Goal: Task Accomplishment & Management: Manage account settings

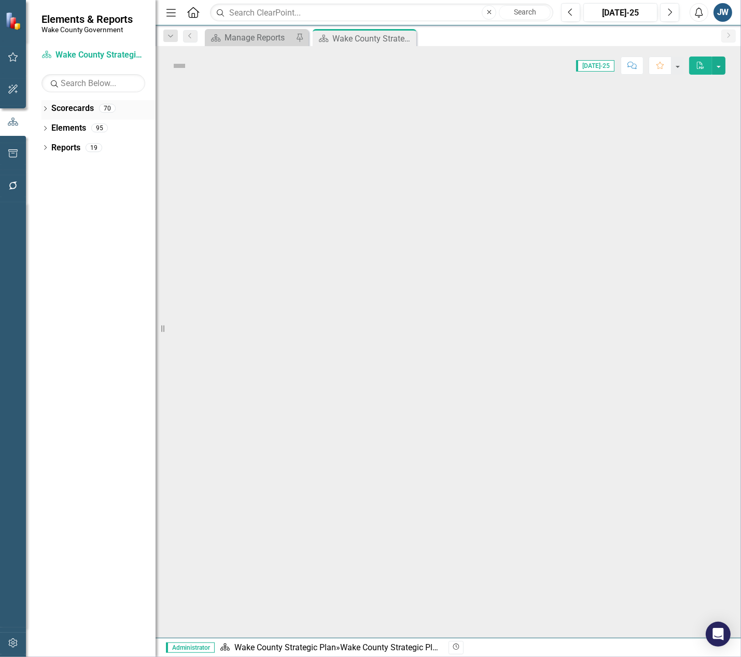
click at [47, 108] on icon "Dropdown" at bounding box center [45, 110] width 7 height 6
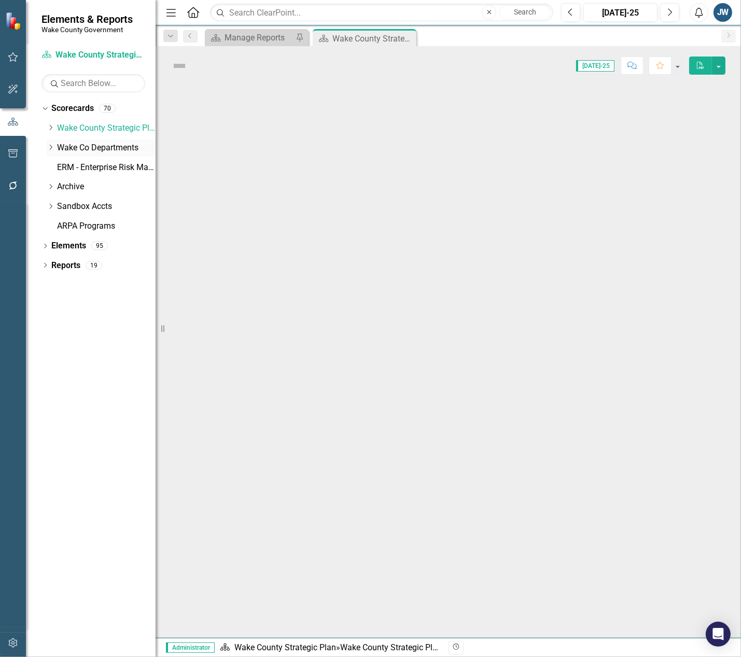
click at [54, 149] on icon "Dropdown" at bounding box center [51, 147] width 8 height 6
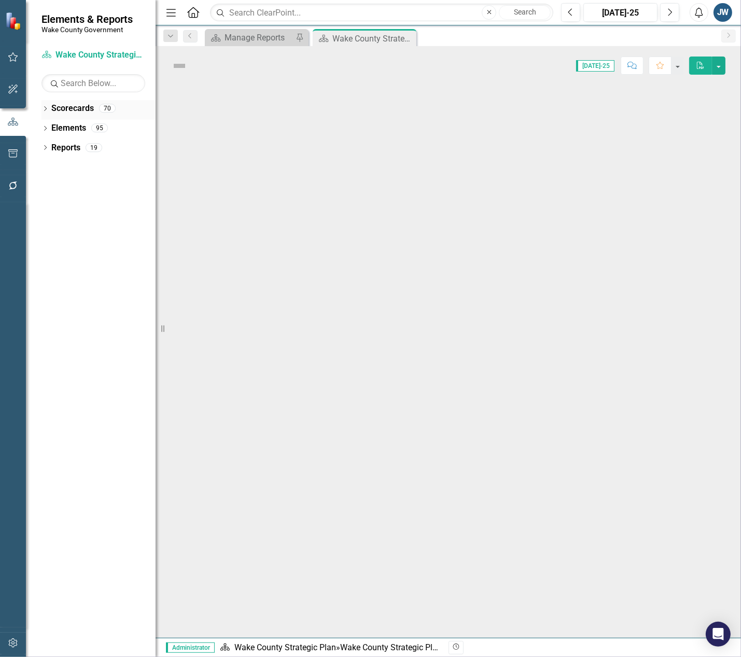
click at [44, 107] on icon "Dropdown" at bounding box center [45, 110] width 7 height 6
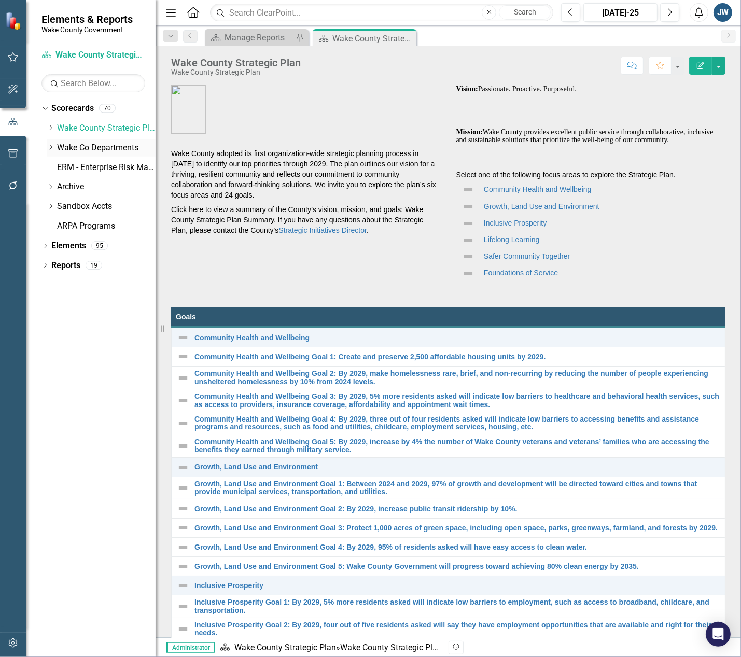
click at [49, 146] on icon "Dropdown" at bounding box center [51, 147] width 8 height 6
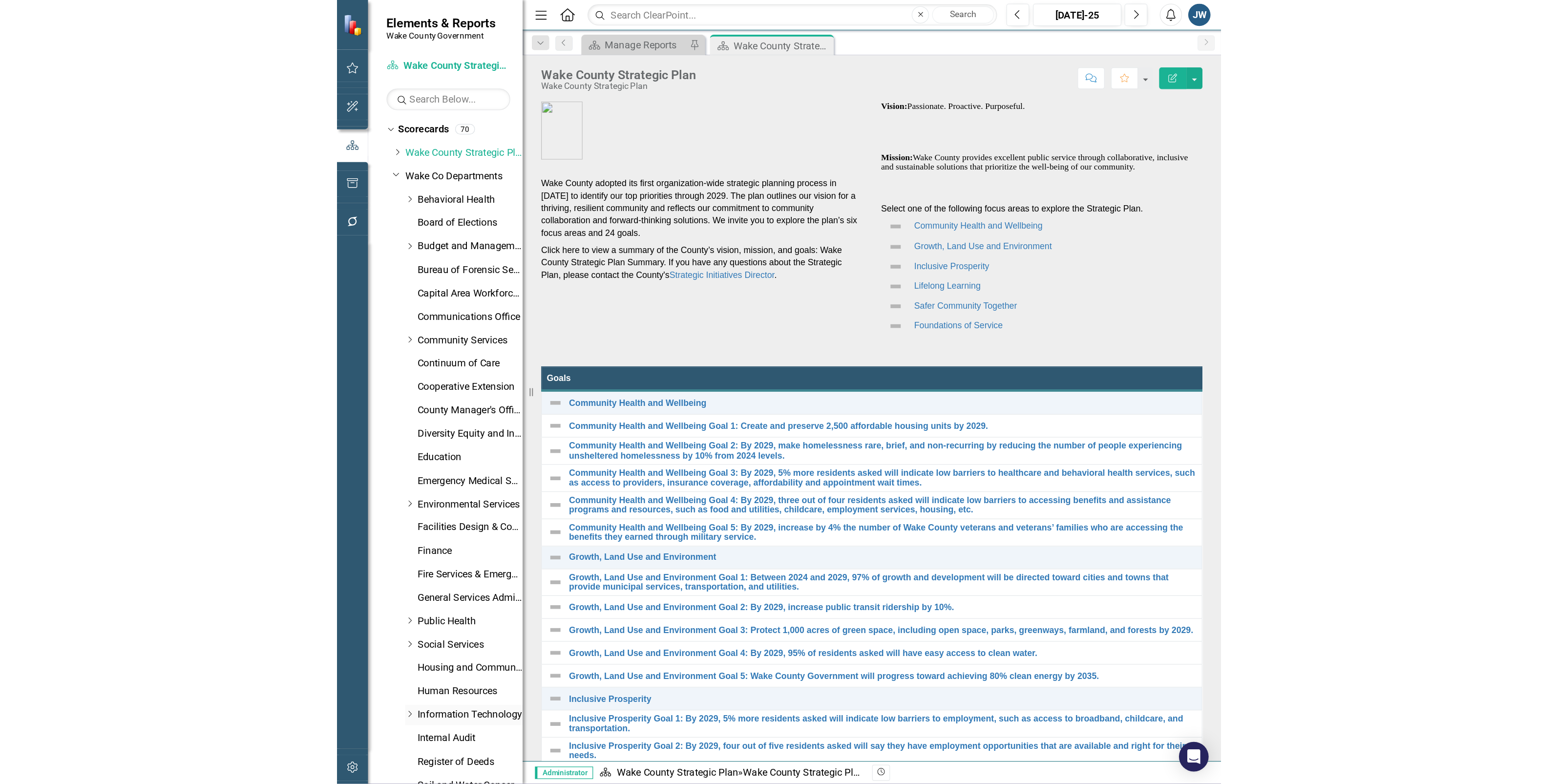
scroll to position [140, 0]
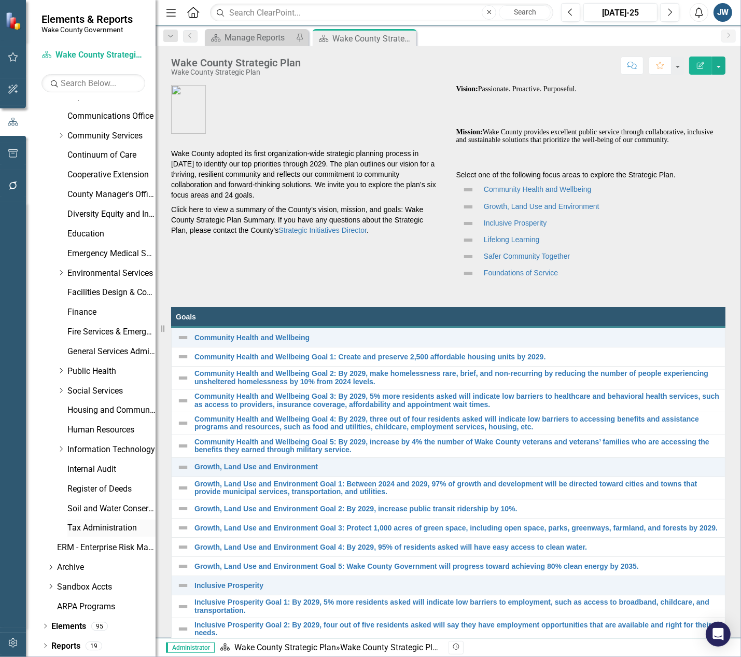
click at [86, 524] on link "Tax Administration" at bounding box center [111, 528] width 88 height 12
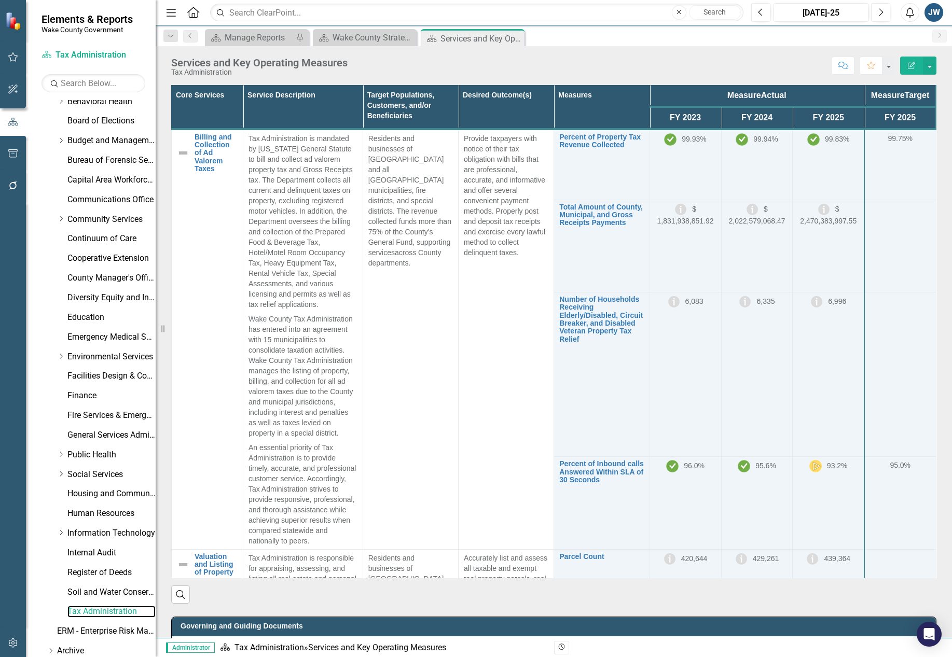
scroll to position [149, 0]
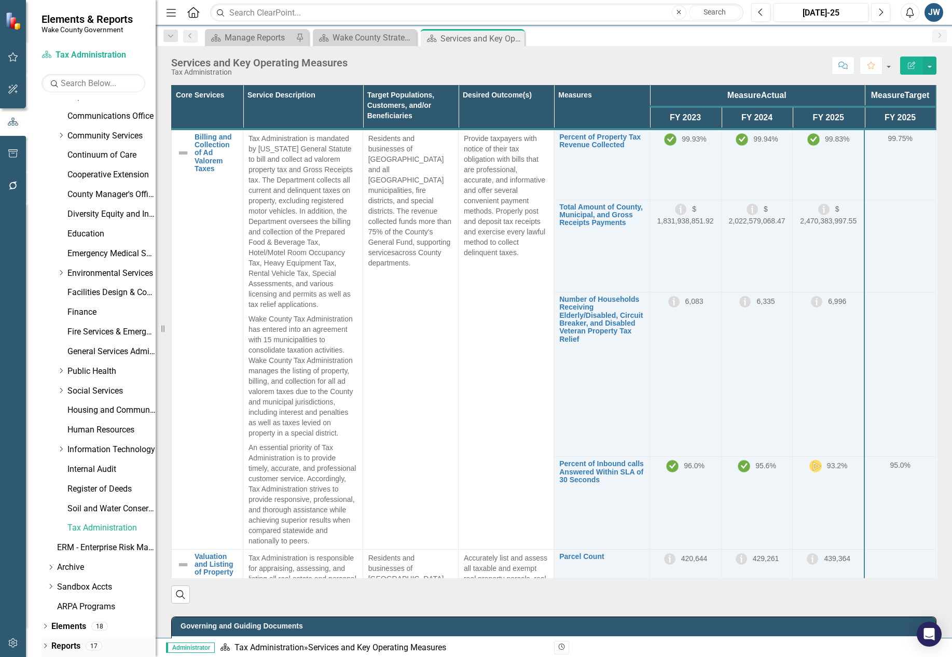
click at [47, 643] on div "Dropdown" at bounding box center [45, 647] width 7 height 9
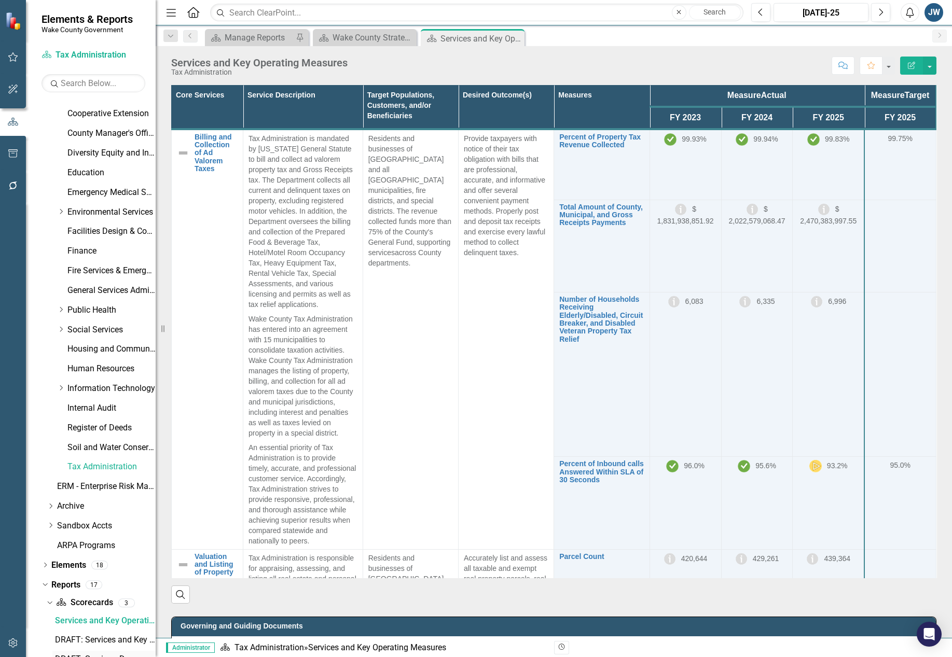
scroll to position [298, 0]
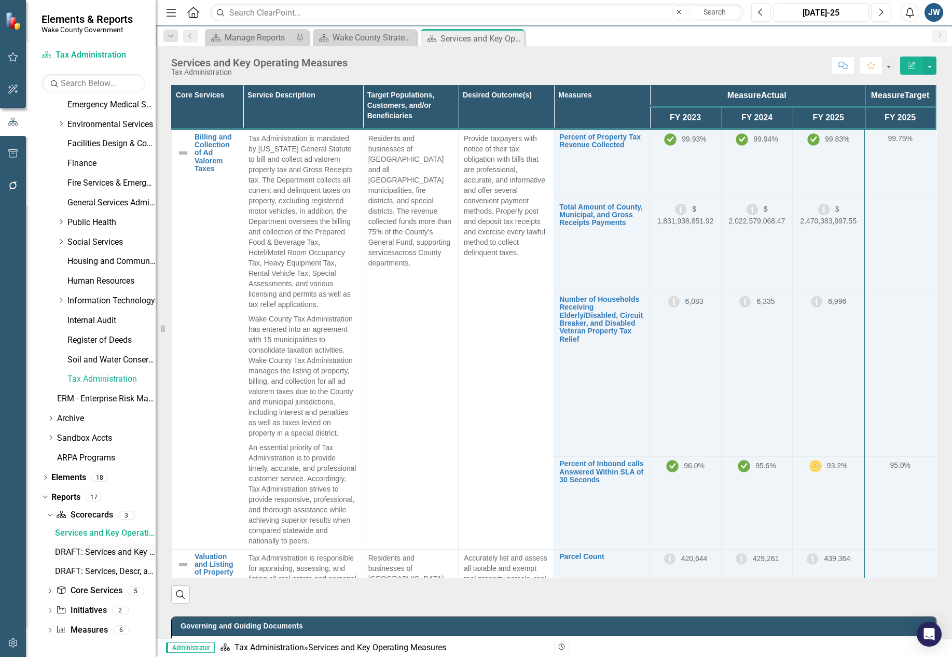
click at [94, 549] on div "DRAFT: Services and Key Operating Measures jcw" at bounding box center [105, 552] width 101 height 9
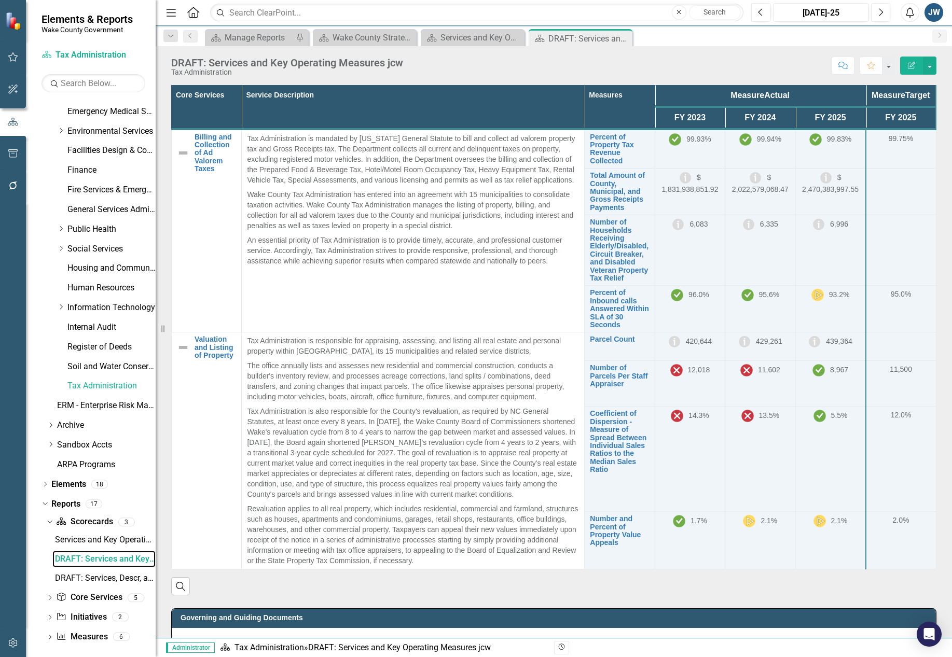
scroll to position [298, 0]
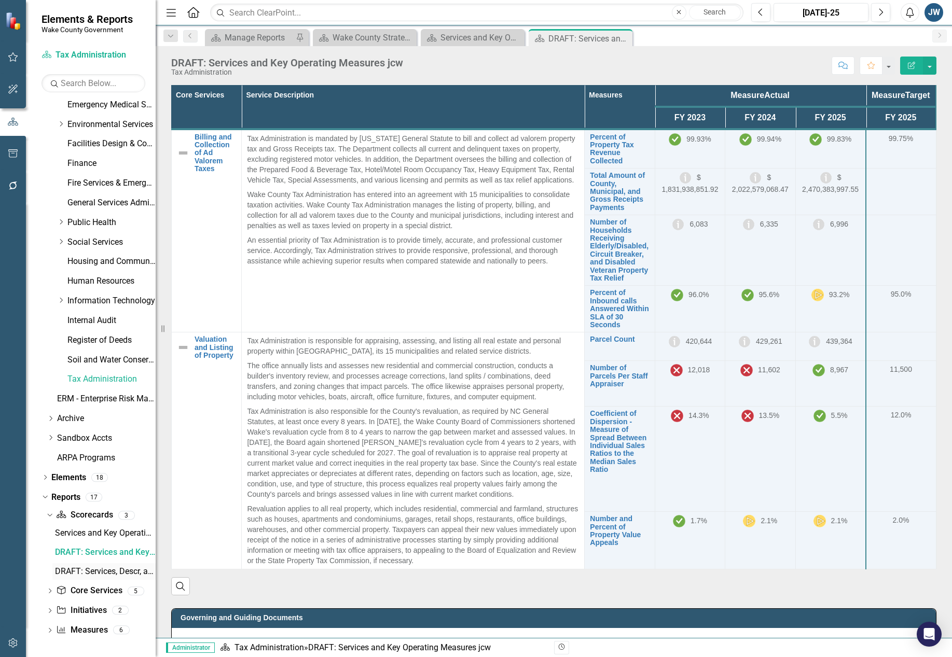
click at [92, 570] on div "DRAFT: Services, Descr, and Key Operating Measures jcw" at bounding box center [105, 571] width 101 height 9
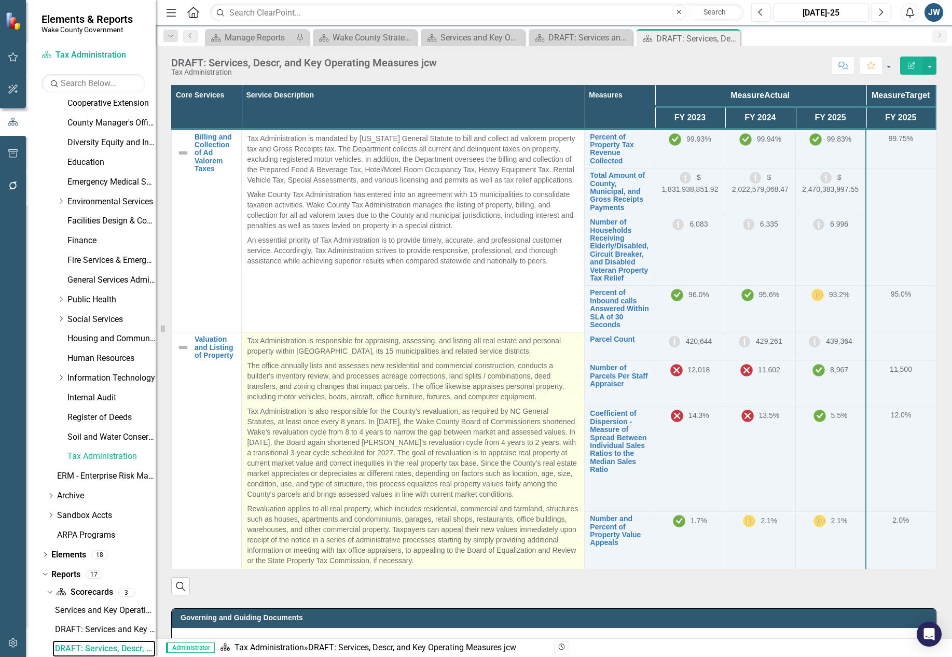
scroll to position [12, 0]
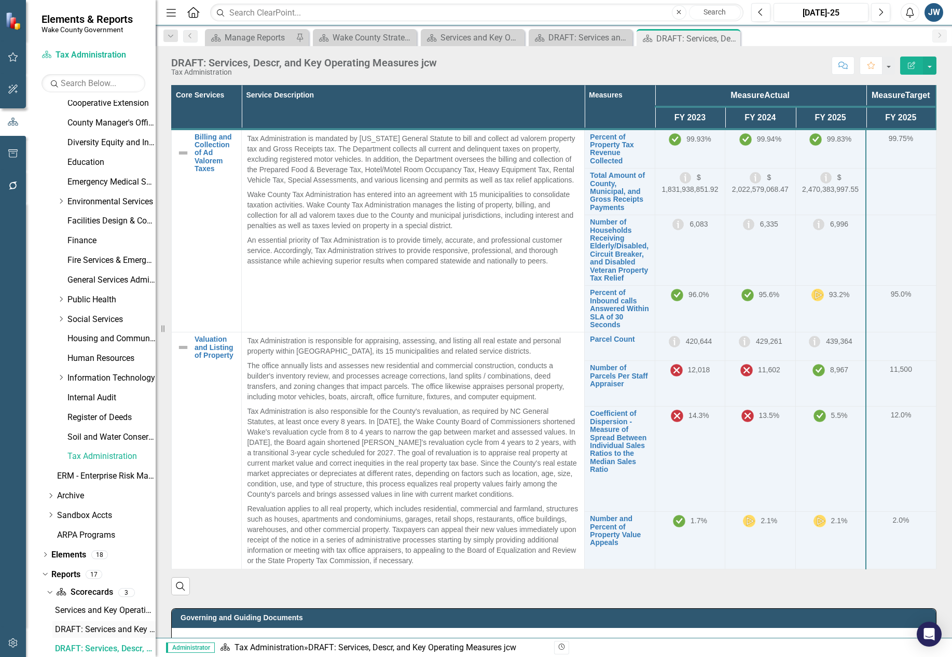
click at [101, 624] on link "DRAFT: Services and Key Operating Measures jcw" at bounding box center [103, 630] width 103 height 17
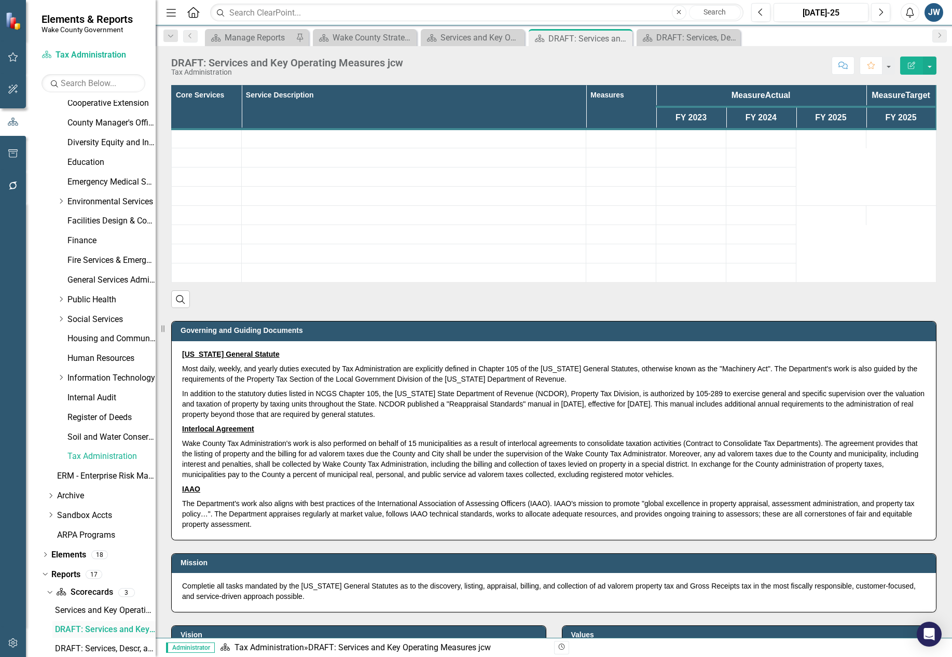
scroll to position [202, 0]
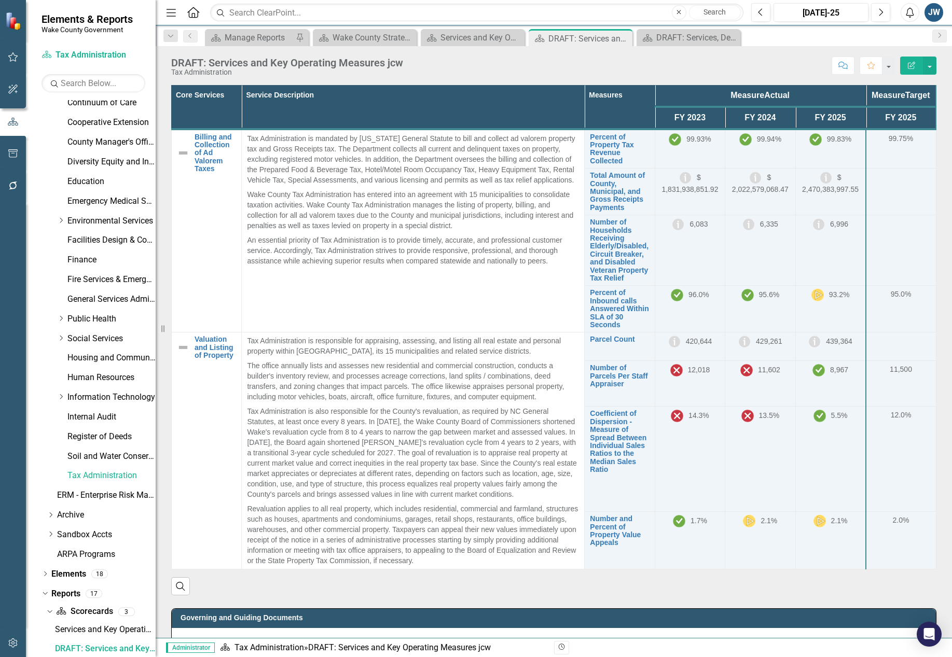
click at [553, 107] on th "Service Description" at bounding box center [413, 108] width 343 height 44
click at [553, 107] on th "Service Description Sort Ascending" at bounding box center [413, 108] width 343 height 44
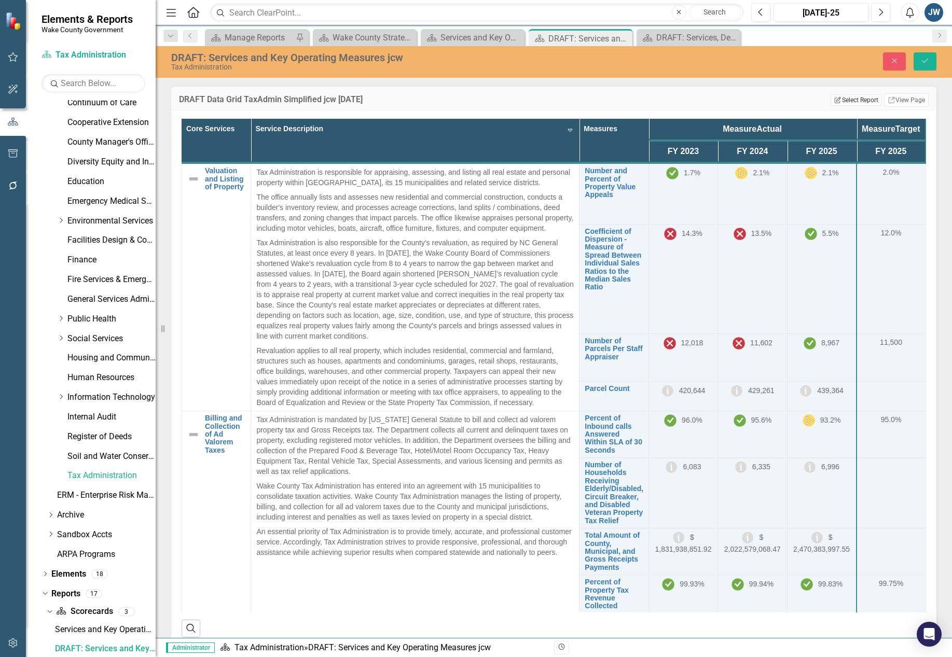
click at [741, 98] on button "Edit Report Select Report" at bounding box center [856, 99] width 50 height 11
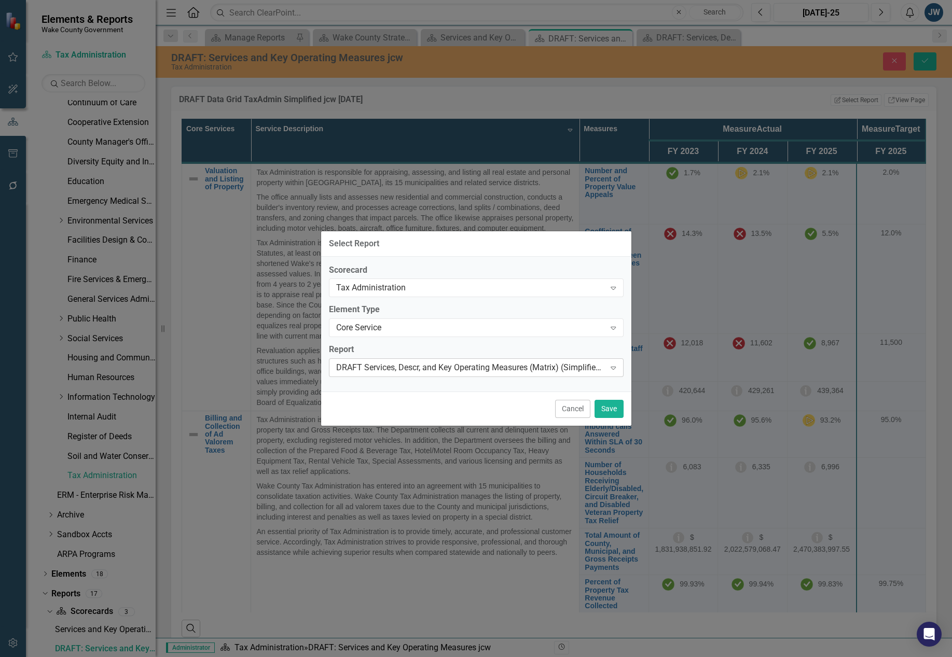
click at [395, 370] on div "DRAFT Services, Descr, and Key Operating Measures (Matrix) (Simplified [DATE])" at bounding box center [470, 368] width 269 height 12
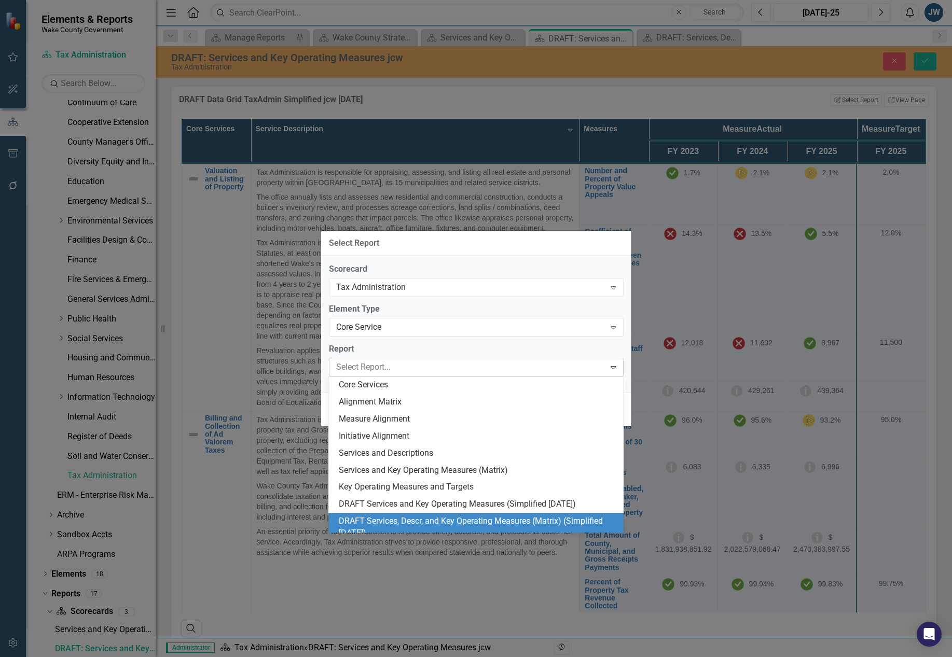
scroll to position [9, 0]
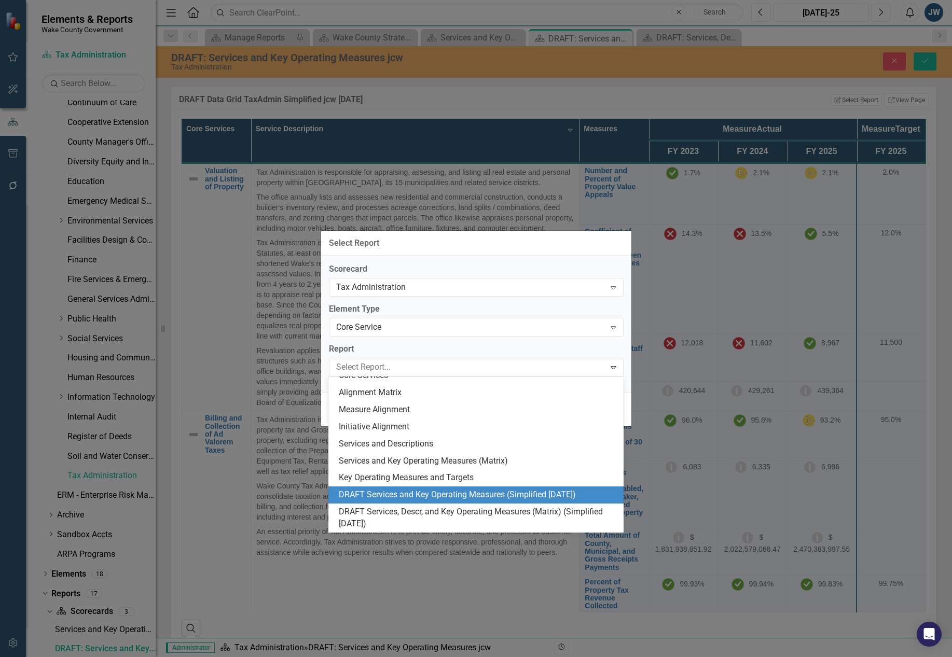
click at [429, 493] on div "DRAFT Services and Key Operating Measures (Simplified [DATE])" at bounding box center [478, 495] width 278 height 12
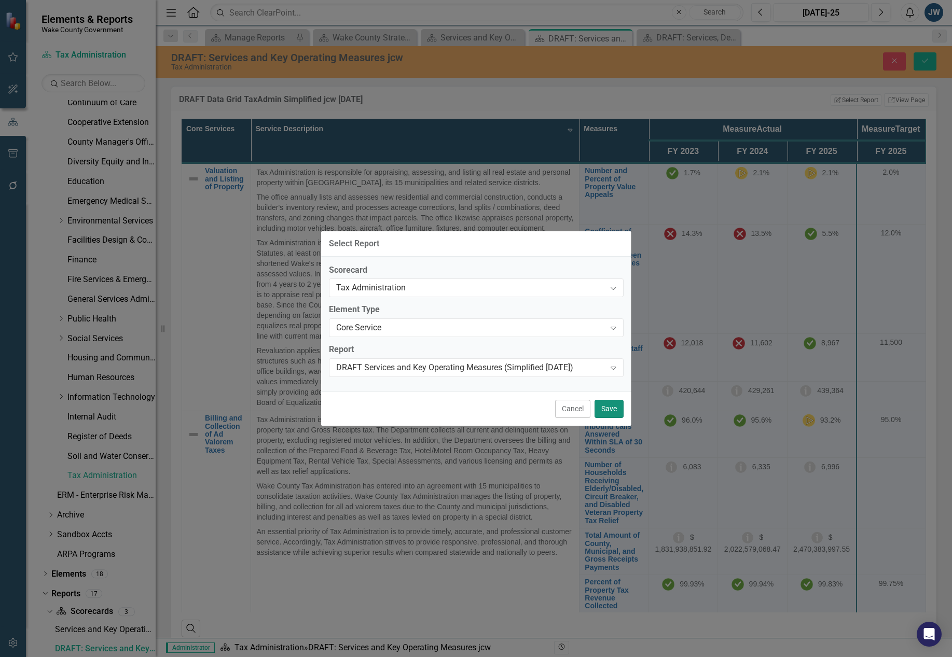
click at [612, 408] on button "Save" at bounding box center [609, 409] width 29 height 18
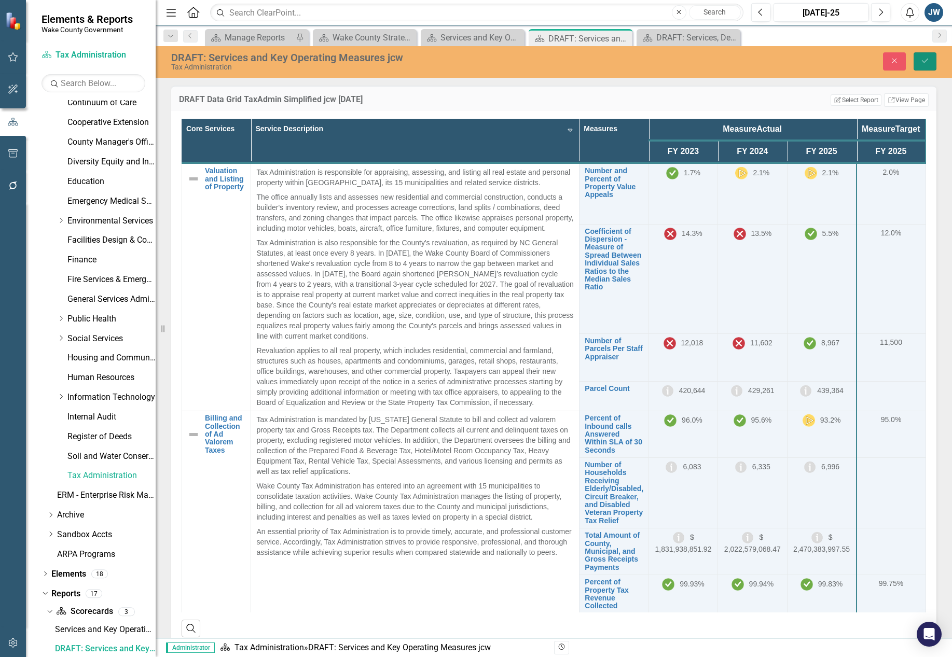
click at [741, 62] on icon "Save" at bounding box center [924, 60] width 9 height 7
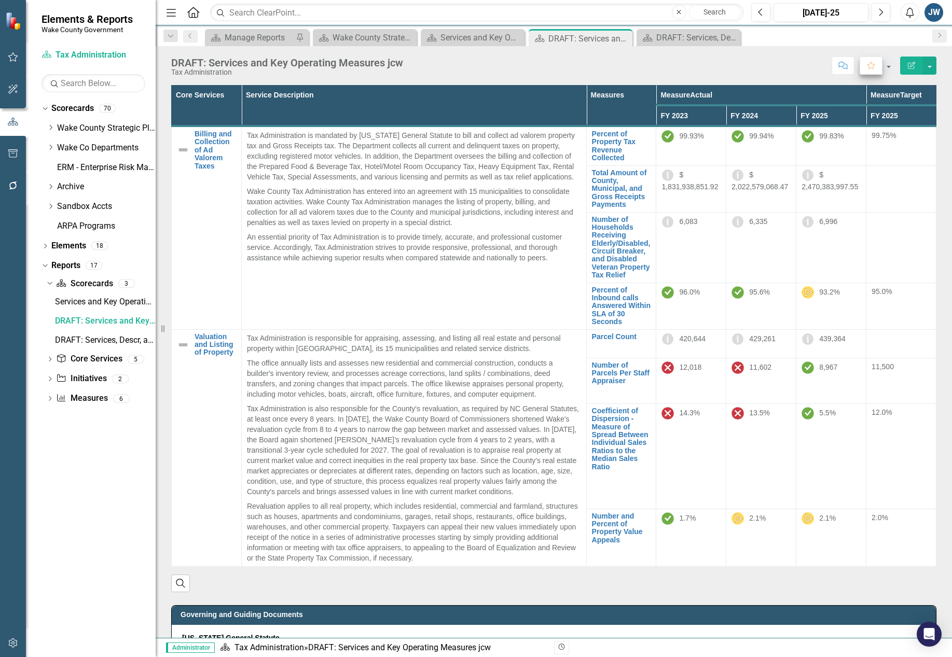
scroll to position [0, 0]
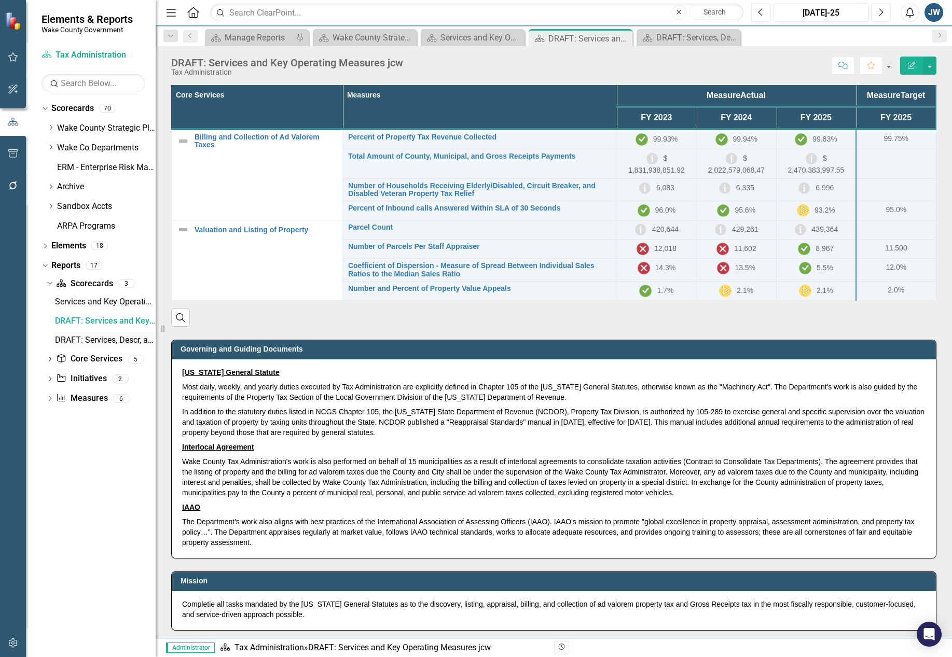
click at [91, 338] on div "DRAFT: Services, Descr, and Key Operating Measures jcw" at bounding box center [105, 340] width 101 height 9
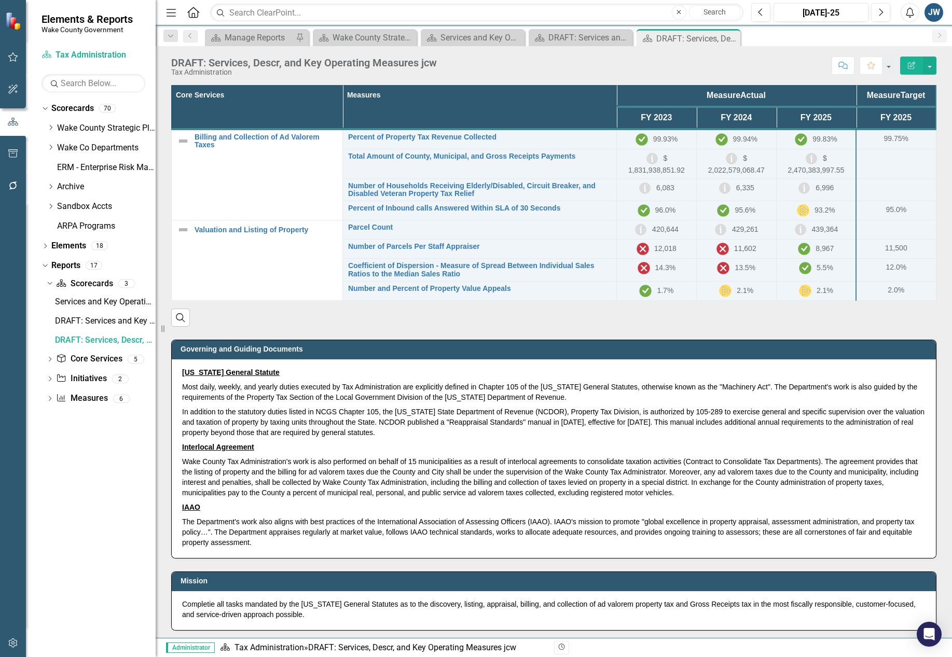
click at [714, 61] on div "Score: N/A [DATE]-25 Completed Comment Favorite Edit Report" at bounding box center [689, 66] width 494 height 18
click at [713, 62] on div "Score: N/A [DATE]-25 Completed Comment Favorite Edit Report" at bounding box center [689, 66] width 494 height 18
click at [490, 105] on th "Measures" at bounding box center [479, 108] width 274 height 44
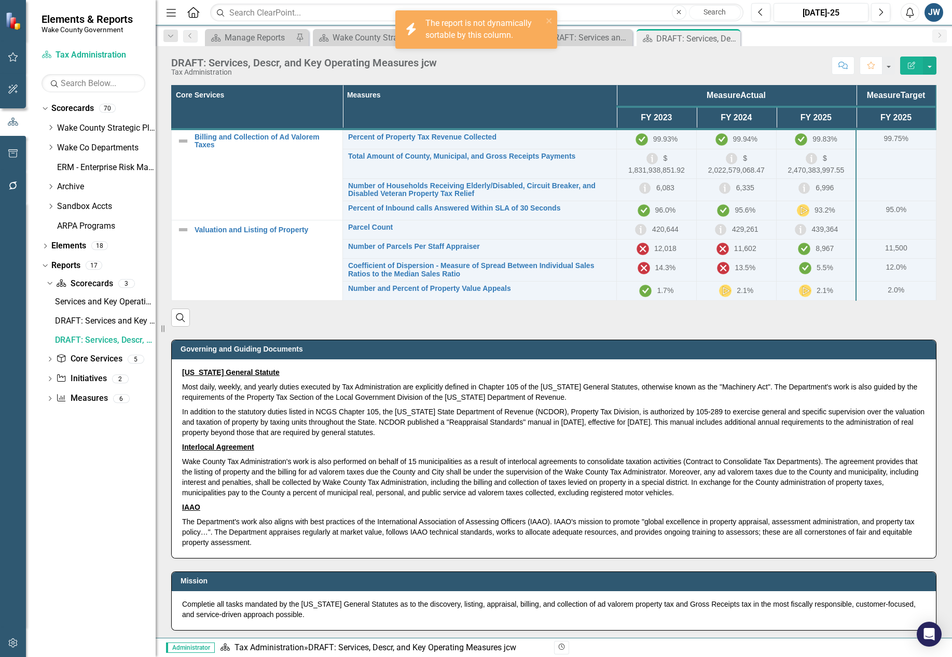
click at [490, 105] on th "Measures" at bounding box center [479, 108] width 274 height 44
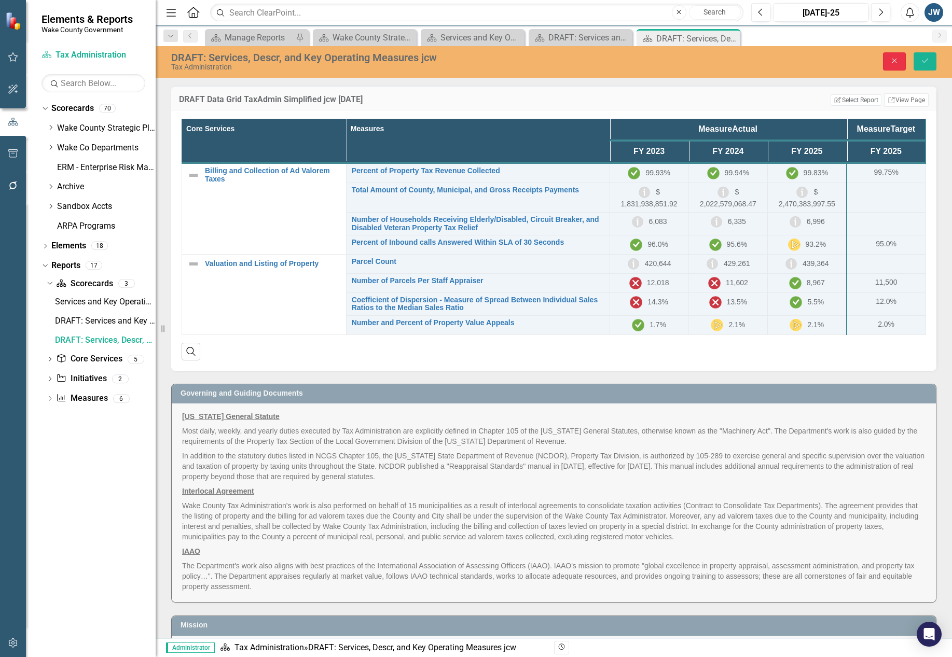
click at [741, 62] on icon "Close" at bounding box center [894, 60] width 9 height 7
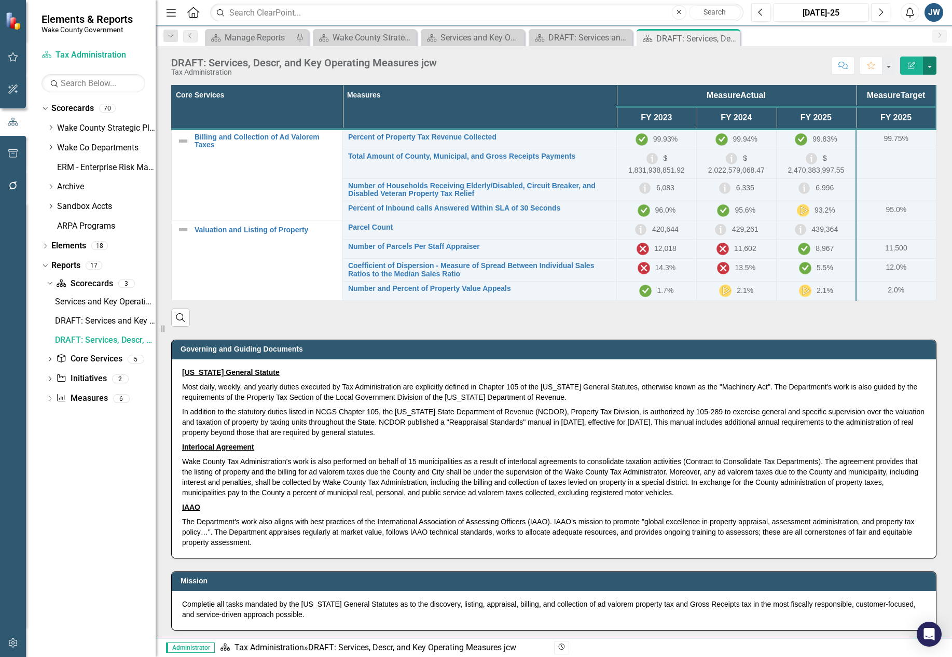
click at [741, 64] on button "button" at bounding box center [929, 66] width 13 height 18
click at [741, 103] on link "Edit Report Edit Layout" at bounding box center [894, 103] width 84 height 19
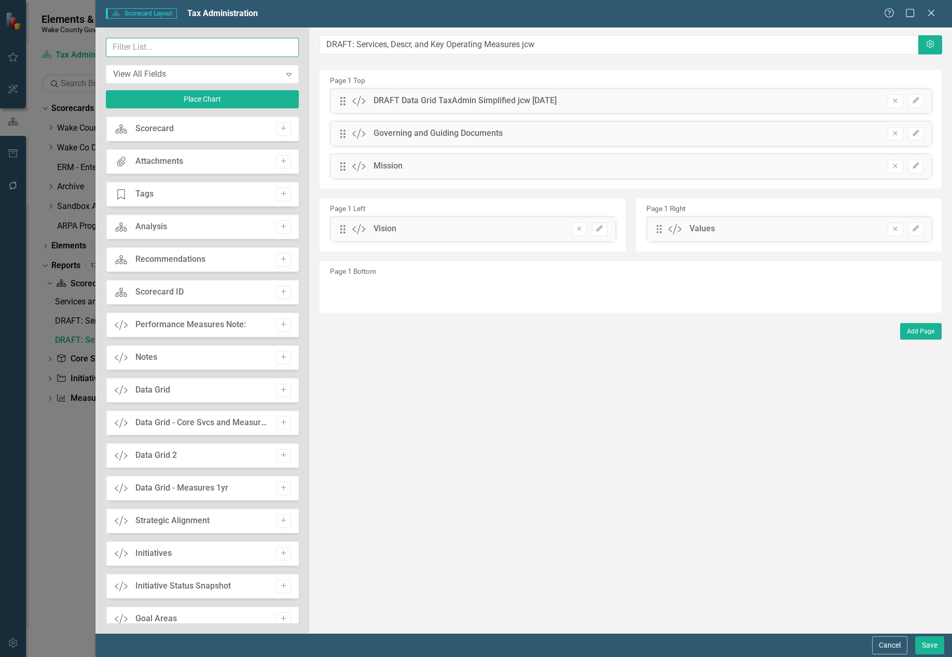
click at [147, 45] on input "text" at bounding box center [203, 47] width 194 height 19
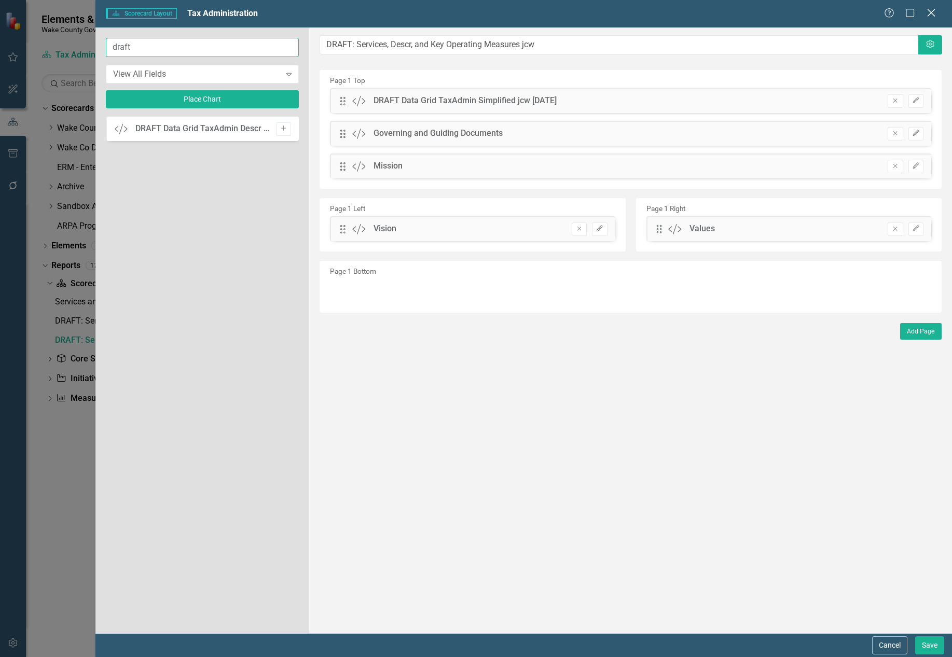
type input "draft"
click at [741, 12] on icon "Close" at bounding box center [931, 13] width 13 height 10
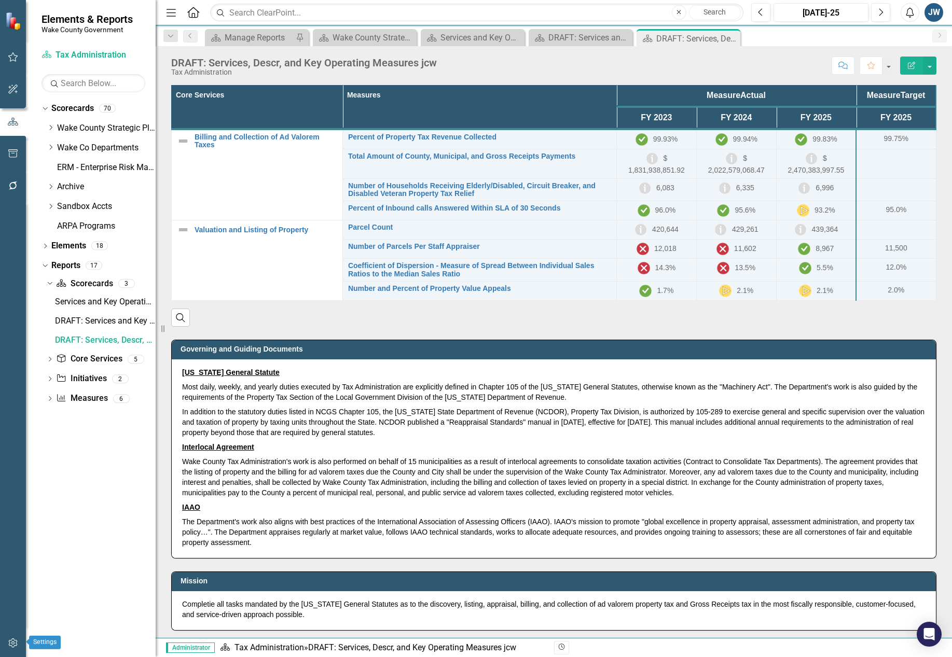
click at [10, 643] on icon "button" at bounding box center [12, 643] width 9 height 9
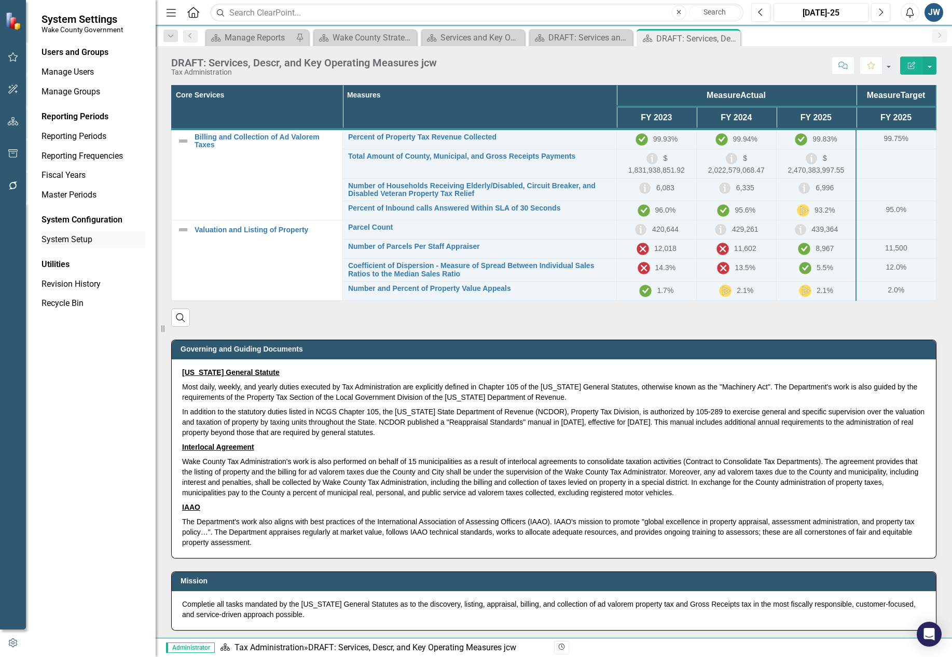
click at [79, 239] on link "System Setup" at bounding box center [94, 240] width 104 height 12
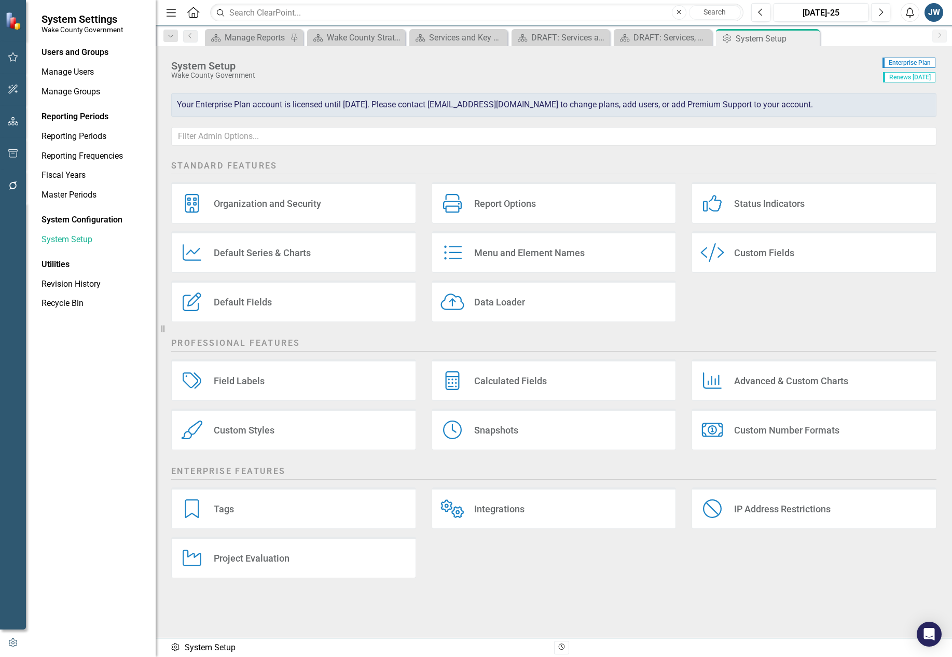
click at [741, 252] on div "Custom Fields" at bounding box center [764, 253] width 60 height 12
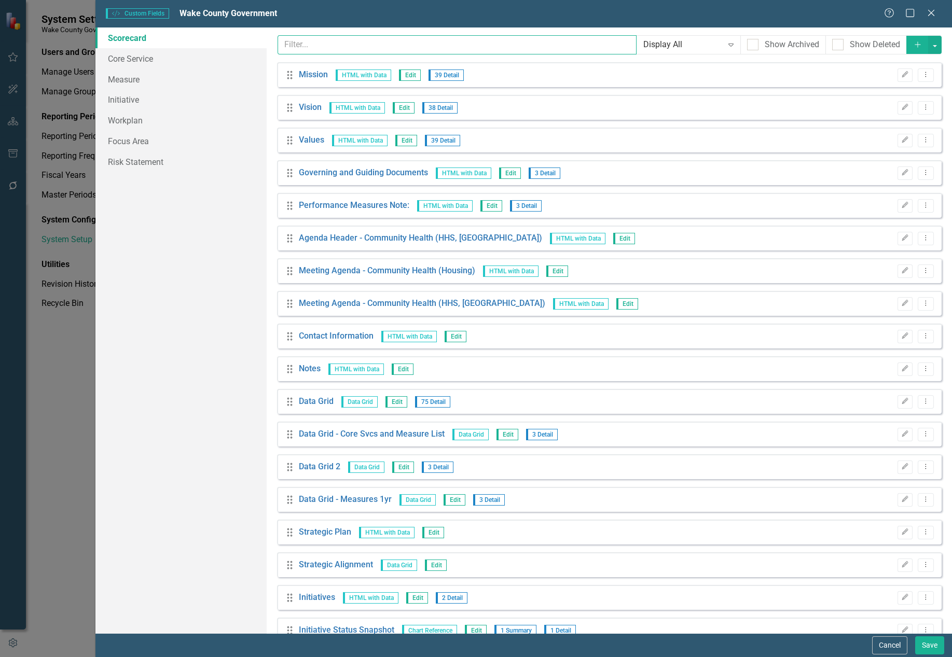
click at [330, 39] on input "text" at bounding box center [457, 44] width 359 height 19
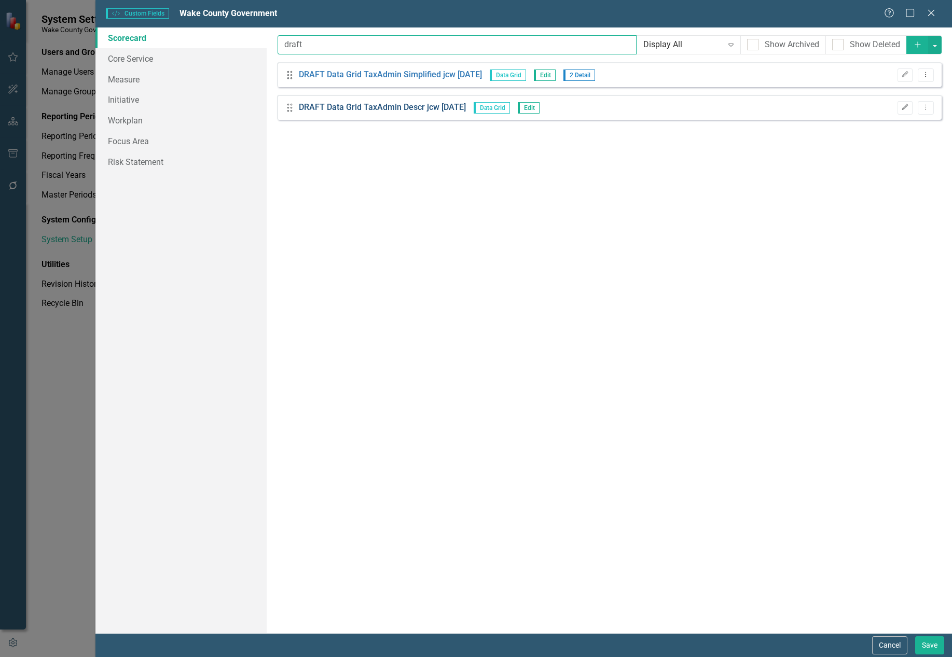
type input "draft"
click at [363, 108] on link "DRAFT Data Grid TaxAdmin Descr jcw [DATE]" at bounding box center [382, 108] width 167 height 12
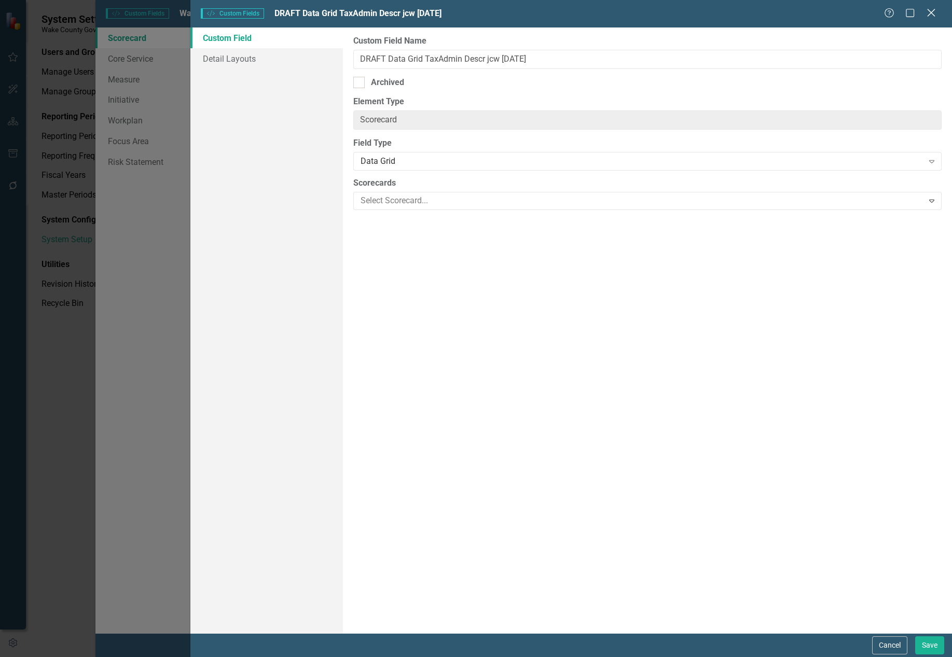
click at [741, 13] on icon "Close" at bounding box center [931, 13] width 13 height 10
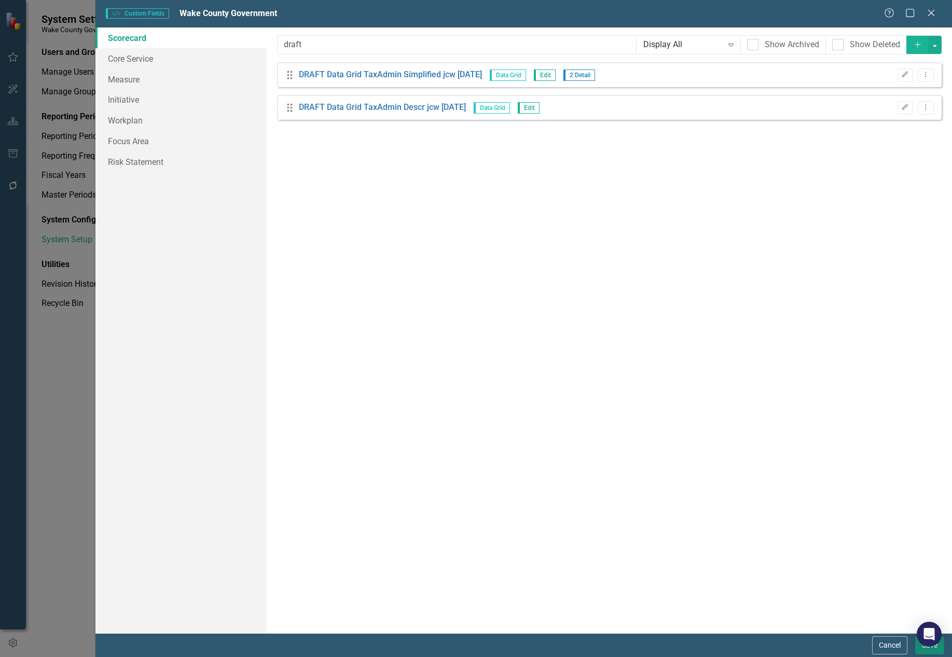
click at [741, 652] on button "Save" at bounding box center [929, 646] width 29 height 18
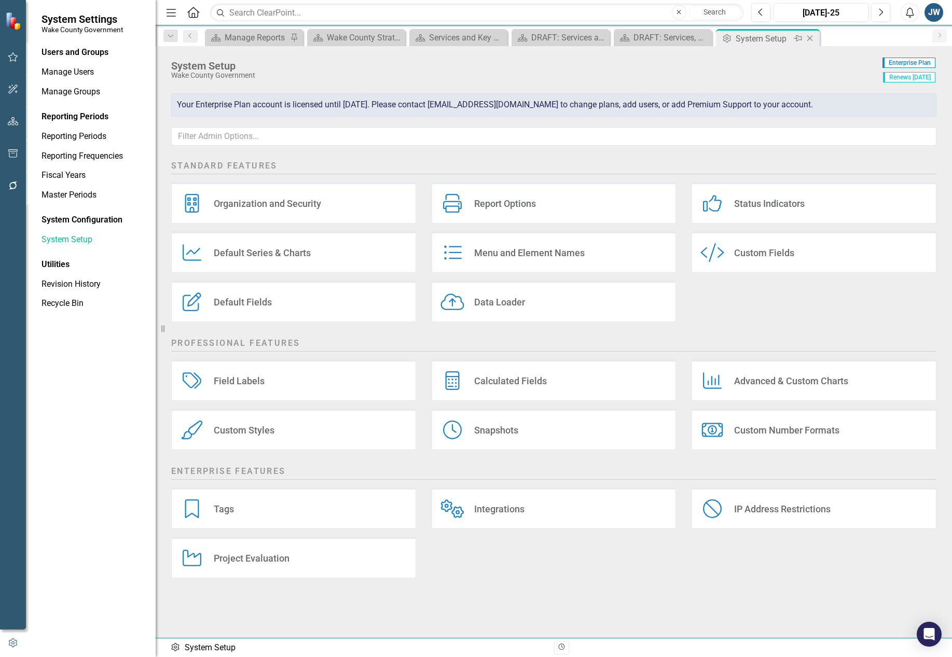
click at [741, 38] on icon "Close" at bounding box center [810, 38] width 10 height 8
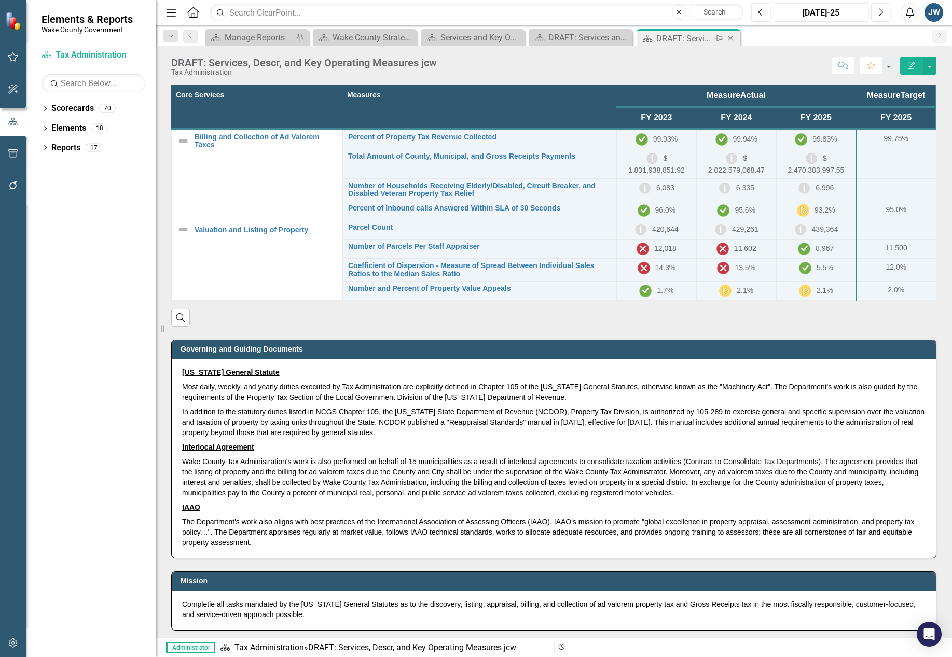
click at [664, 36] on div "DRAFT: Services, Descr, and Key Operating Measures jcw" at bounding box center [684, 38] width 56 height 13
click at [741, 67] on button "button" at bounding box center [929, 66] width 13 height 18
click at [741, 101] on link "Edit Report Edit Layout" at bounding box center [894, 103] width 84 height 19
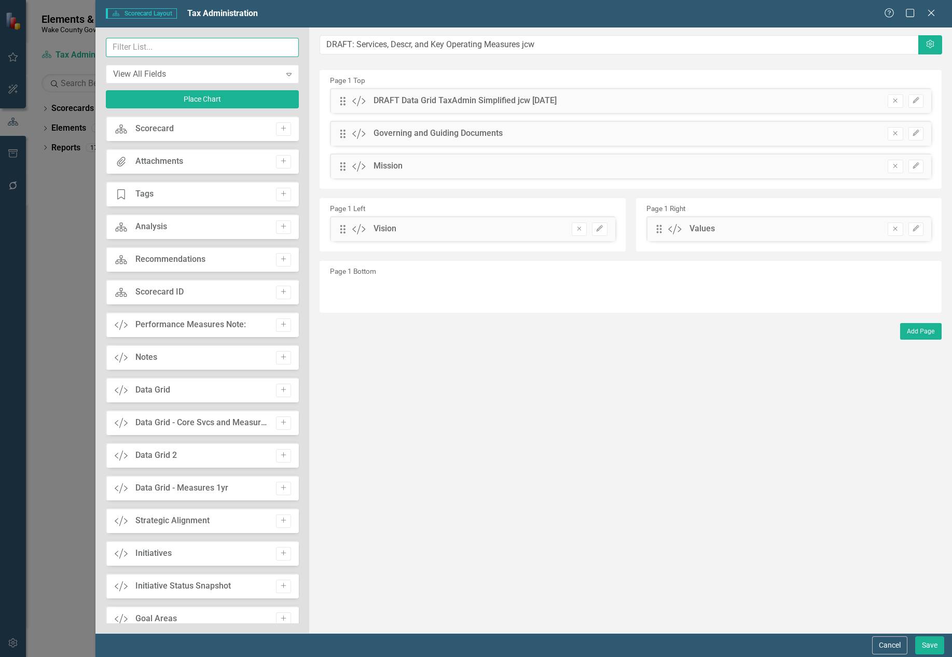
click at [148, 45] on input "text" at bounding box center [203, 47] width 194 height 19
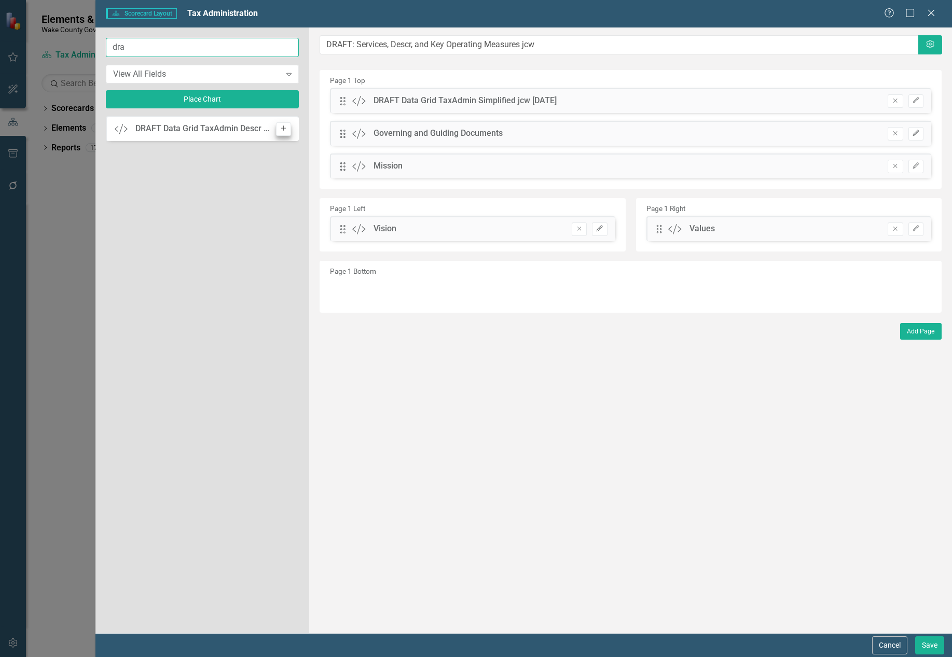
type input "dra"
click at [284, 131] on button "Add" at bounding box center [283, 128] width 15 height 13
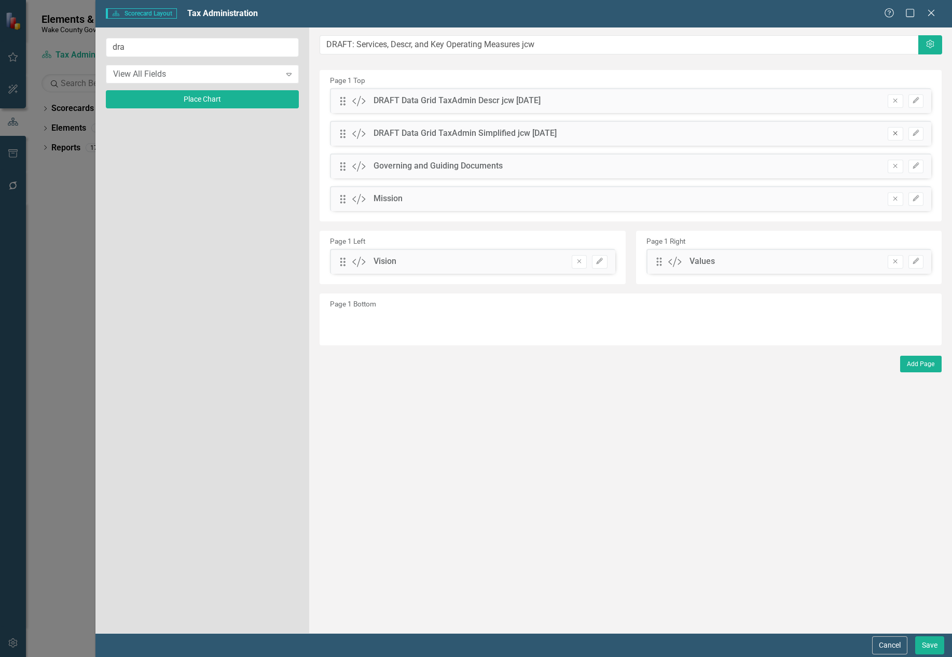
click at [741, 134] on icon "Remove" at bounding box center [895, 133] width 8 height 6
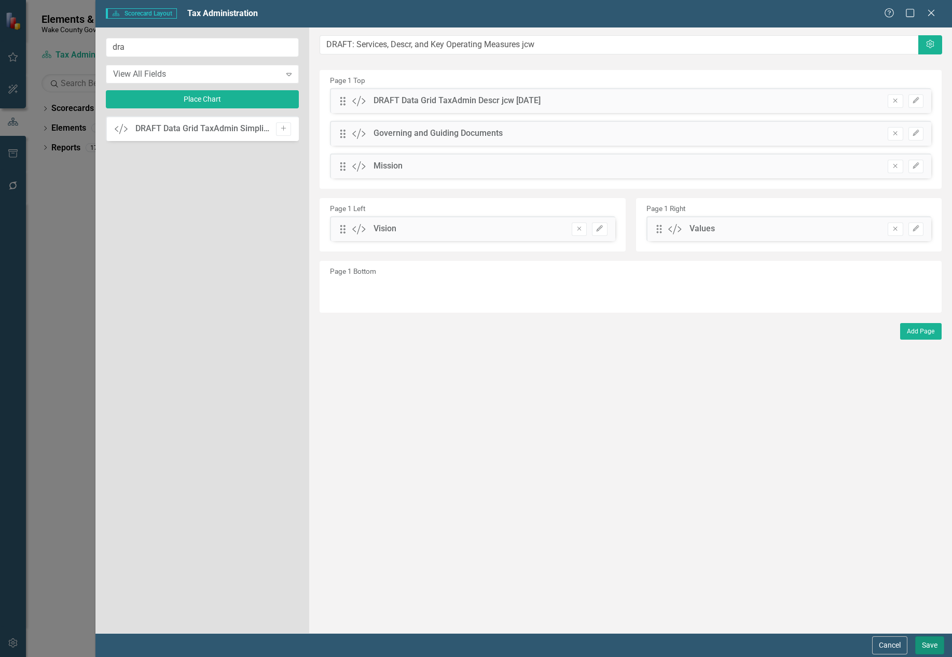
click at [741, 645] on button "Save" at bounding box center [929, 646] width 29 height 18
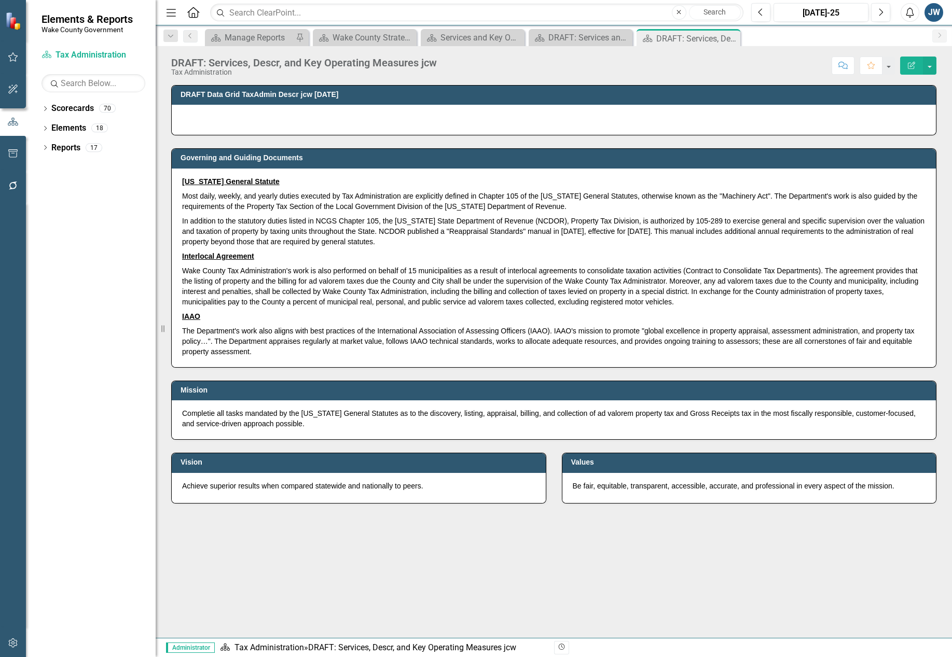
click at [741, 100] on td "DRAFT Data Grid TaxAdmin Descr jcw [DATE]" at bounding box center [556, 96] width 750 height 16
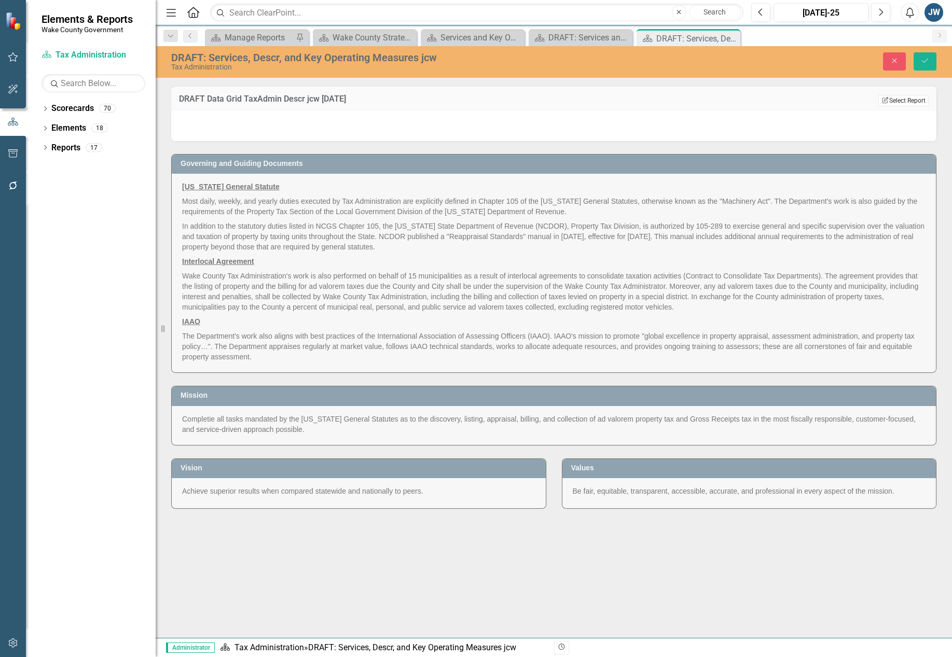
click at [741, 99] on button "Edit Report Select Report" at bounding box center [903, 100] width 50 height 11
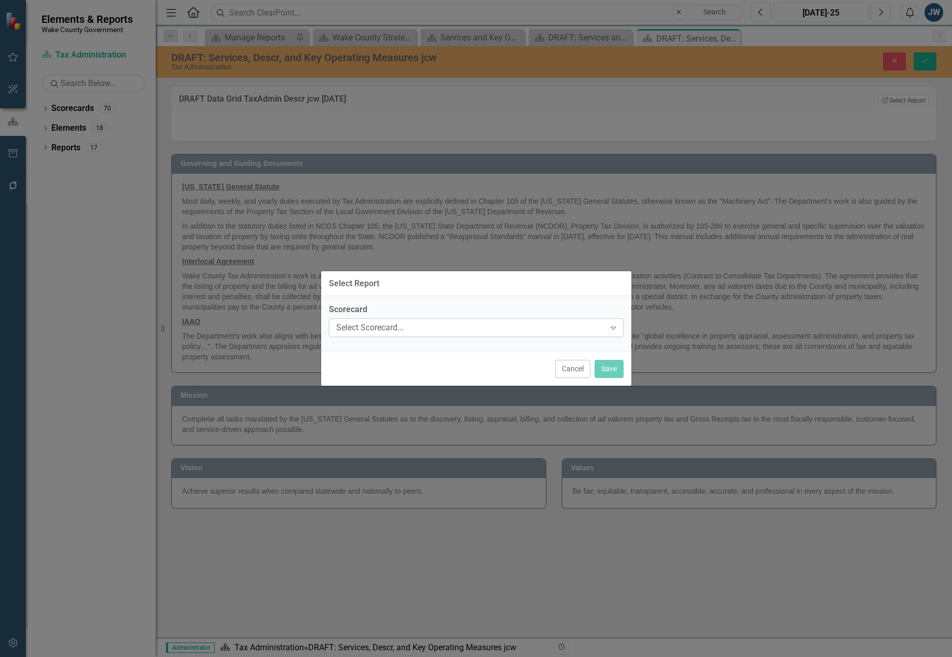
click at [442, 325] on div "Select Scorecard..." at bounding box center [470, 328] width 269 height 12
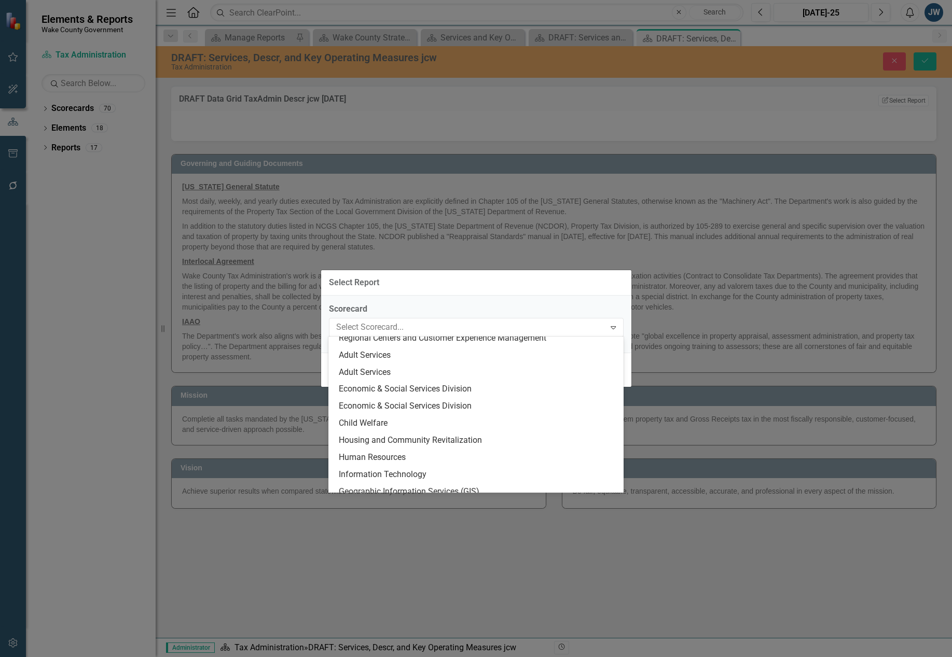
scroll to position [843, 0]
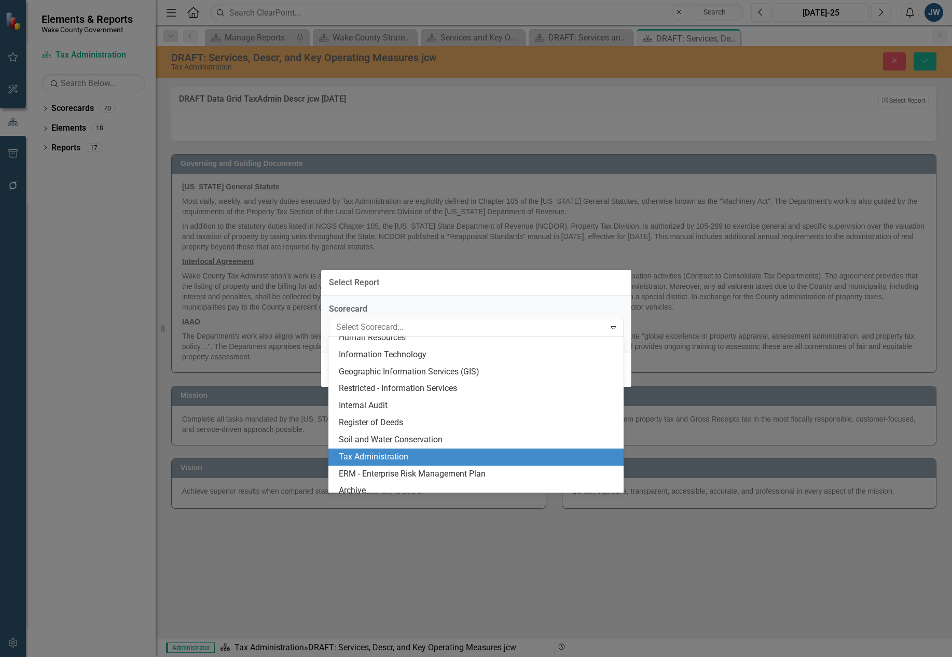
click at [397, 452] on div "Tax Administration" at bounding box center [478, 457] width 278 height 12
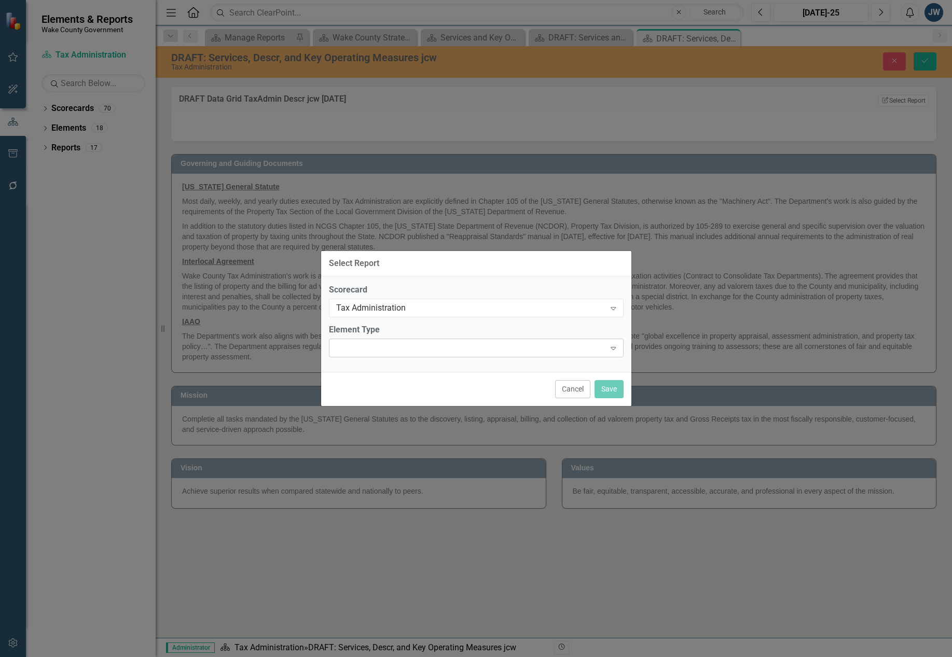
click at [423, 349] on div "Expand" at bounding box center [476, 348] width 295 height 19
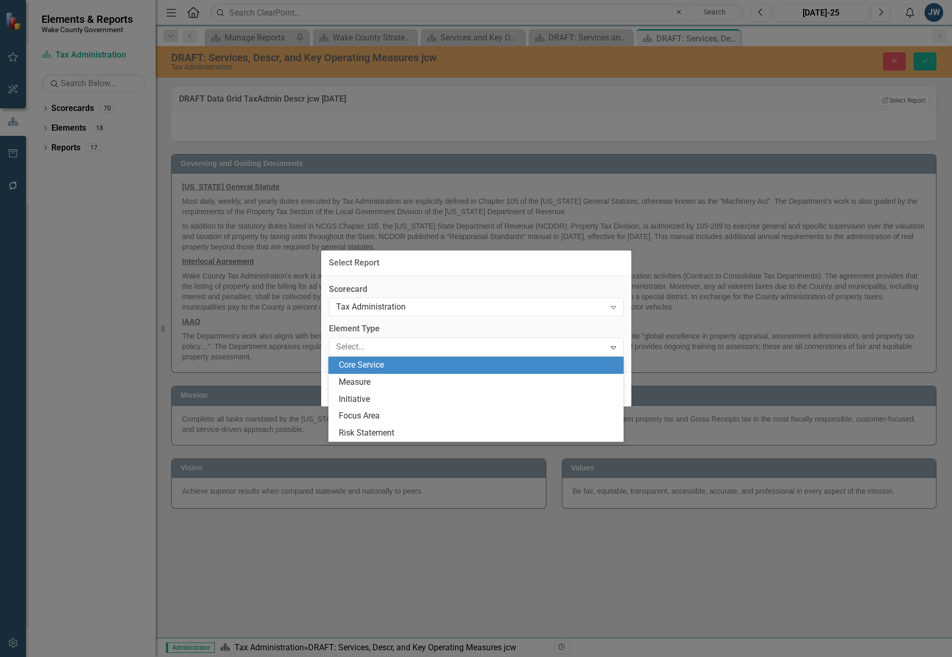
click at [412, 363] on div "Core Service" at bounding box center [478, 366] width 278 height 12
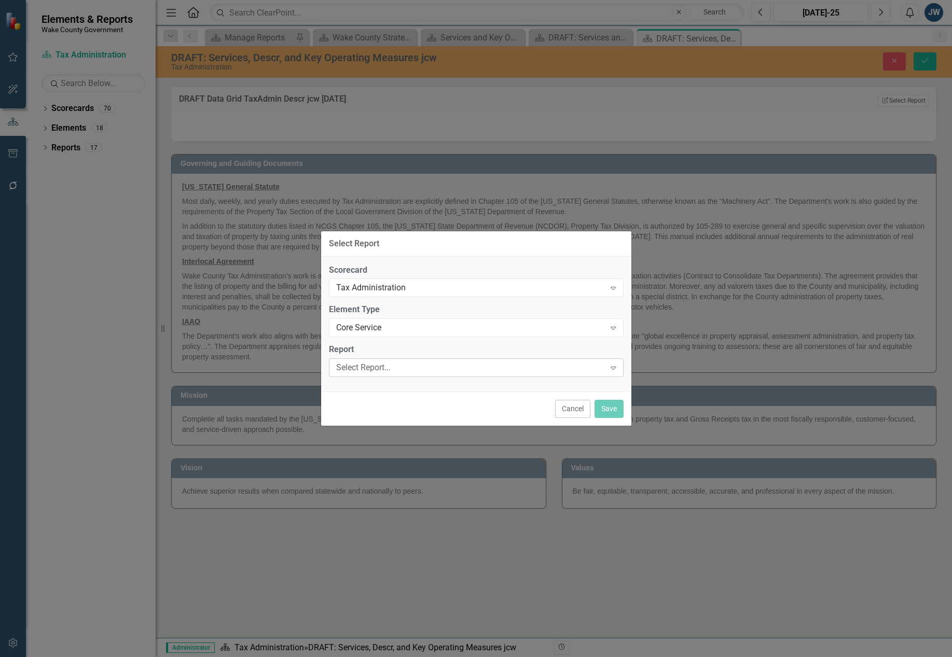
click at [418, 372] on div "Select Report... Expand" at bounding box center [476, 367] width 295 height 19
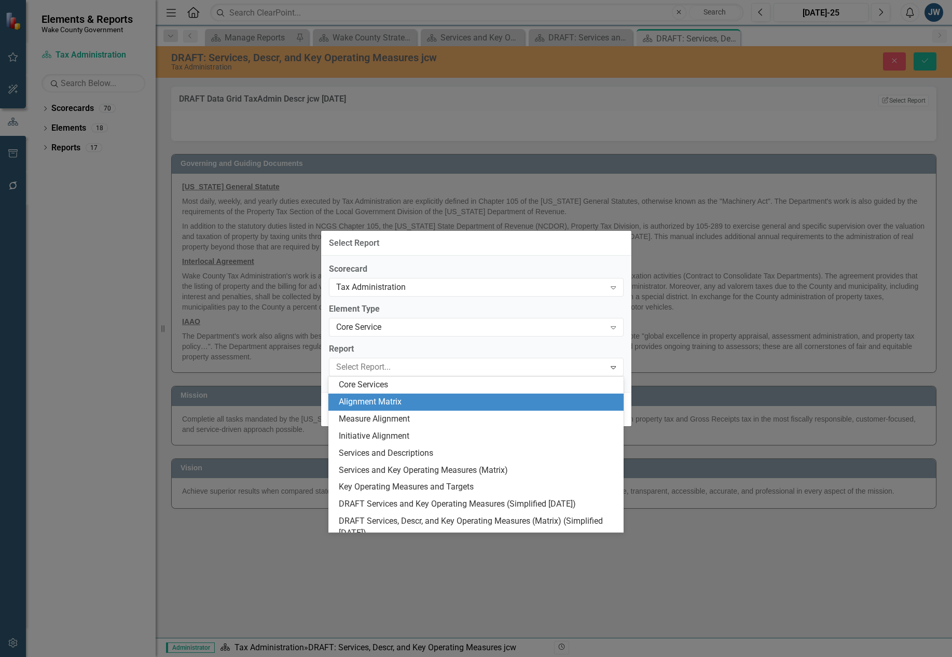
scroll to position [9, 0]
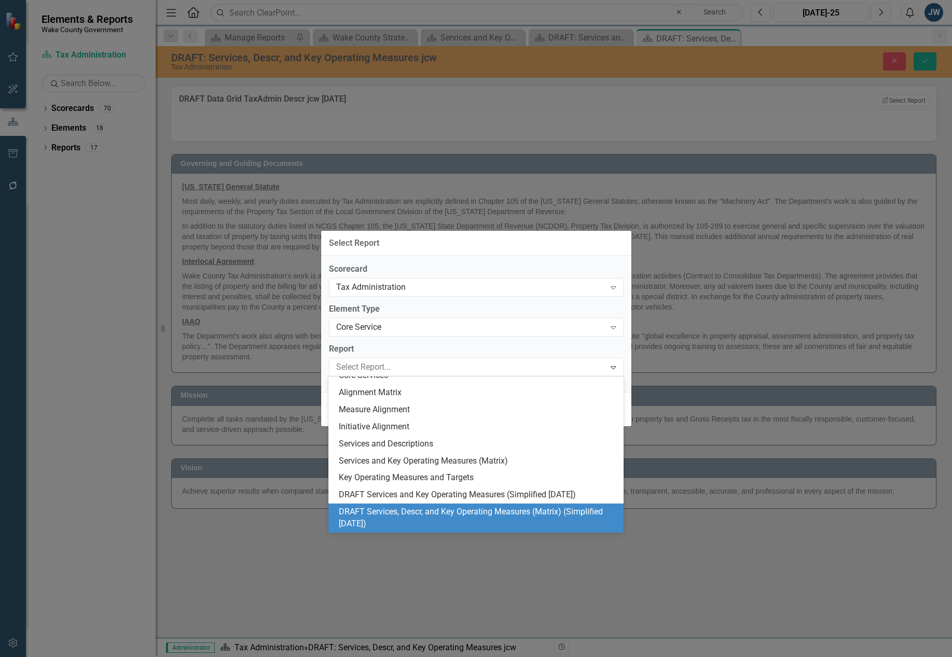
click at [435, 510] on div "DRAFT Services, Descr, and Key Operating Measures (Matrix) (Simplified [DATE])" at bounding box center [478, 518] width 278 height 24
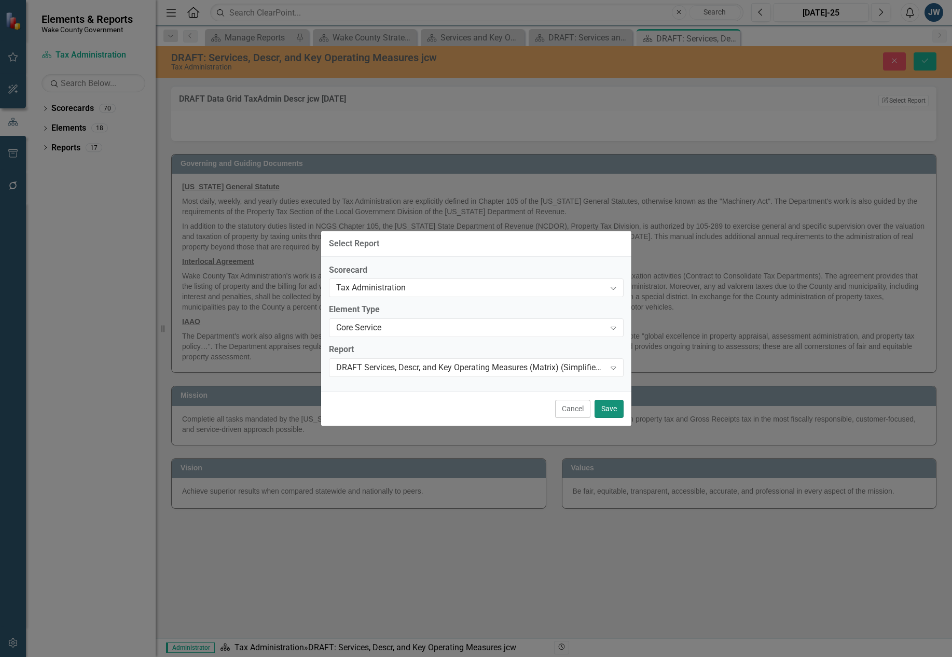
click at [607, 412] on button "Save" at bounding box center [609, 409] width 29 height 18
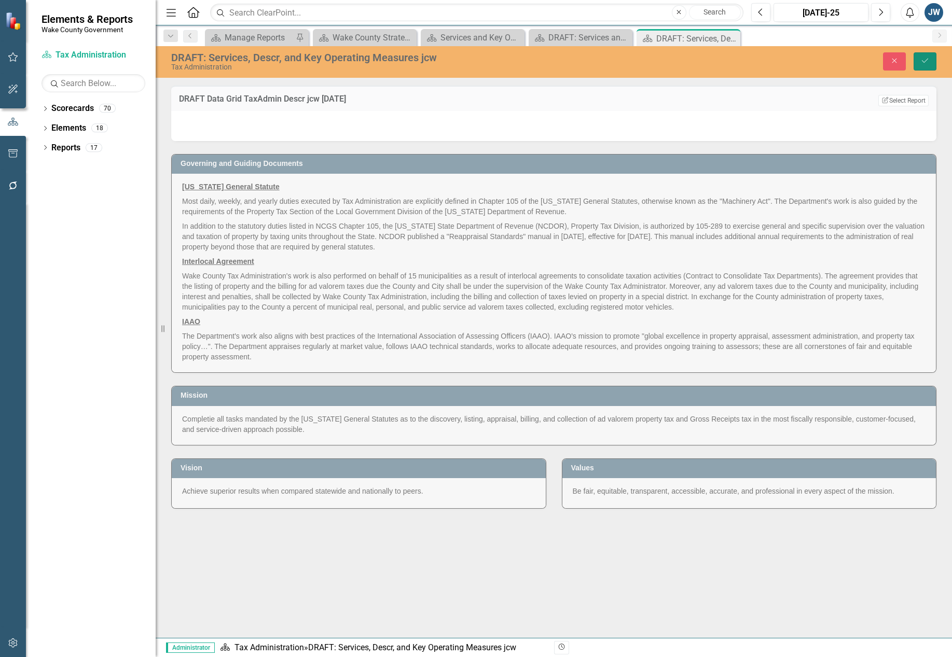
click at [741, 64] on icon "Save" at bounding box center [924, 60] width 9 height 7
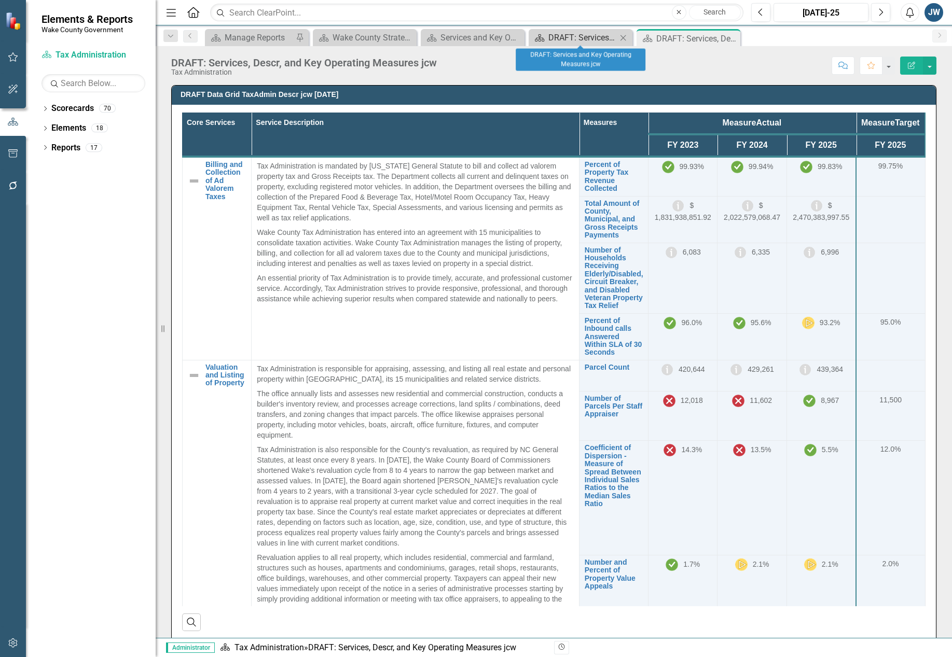
click at [572, 35] on div "DRAFT: Services and Key Operating Measures jcw" at bounding box center [582, 37] width 68 height 13
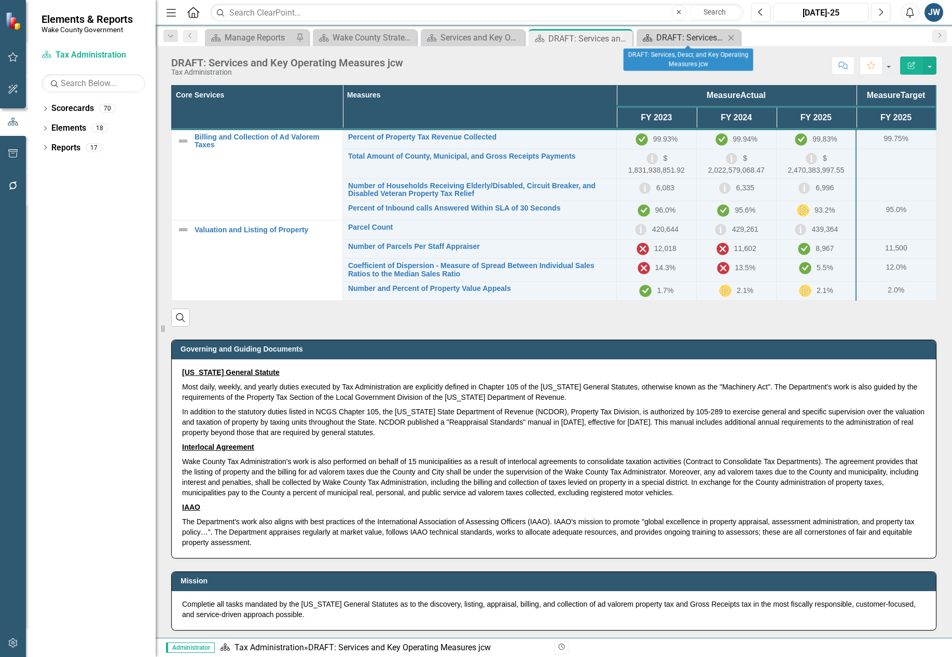
click at [661, 34] on div "DRAFT: Services, Descr, and Key Operating Measures jcw" at bounding box center [690, 37] width 68 height 13
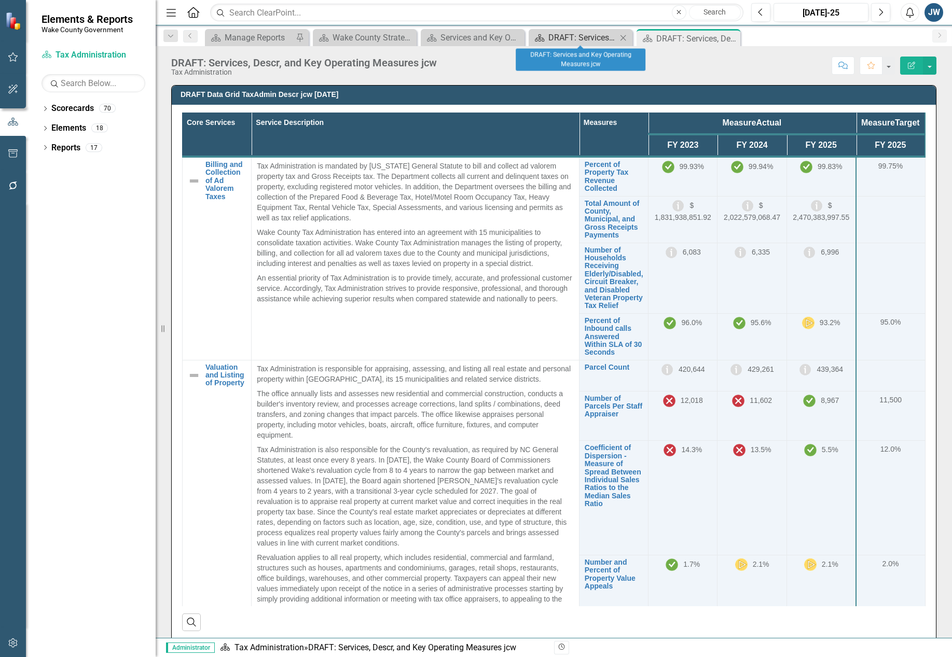
click at [566, 33] on div "DRAFT: Services and Key Operating Measures jcw" at bounding box center [582, 37] width 68 height 13
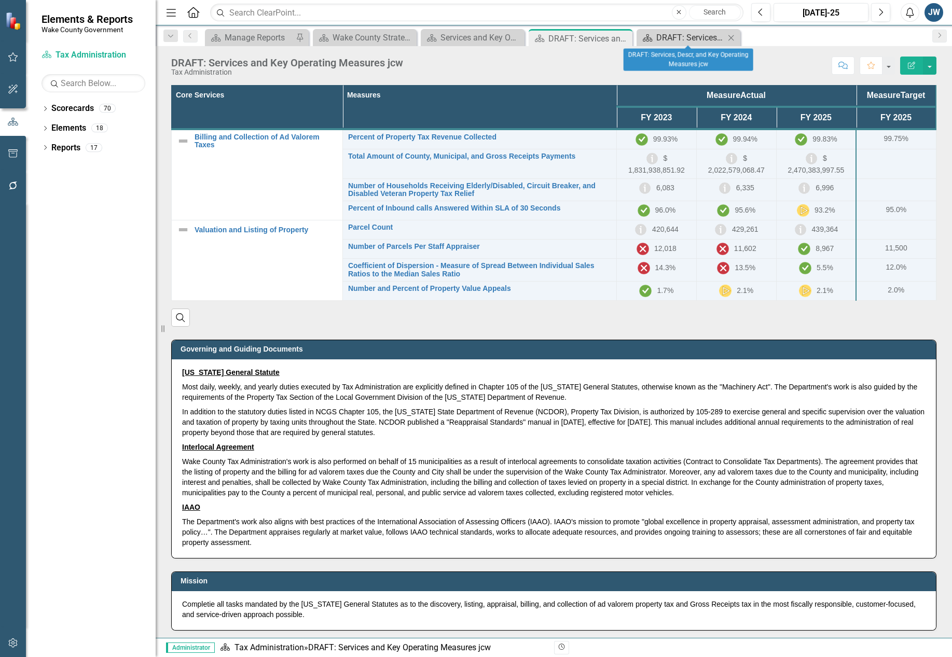
click at [655, 35] on link "Scorecard DRAFT: Services, Descr, and Key Operating Measures jcw" at bounding box center [682, 37] width 86 height 13
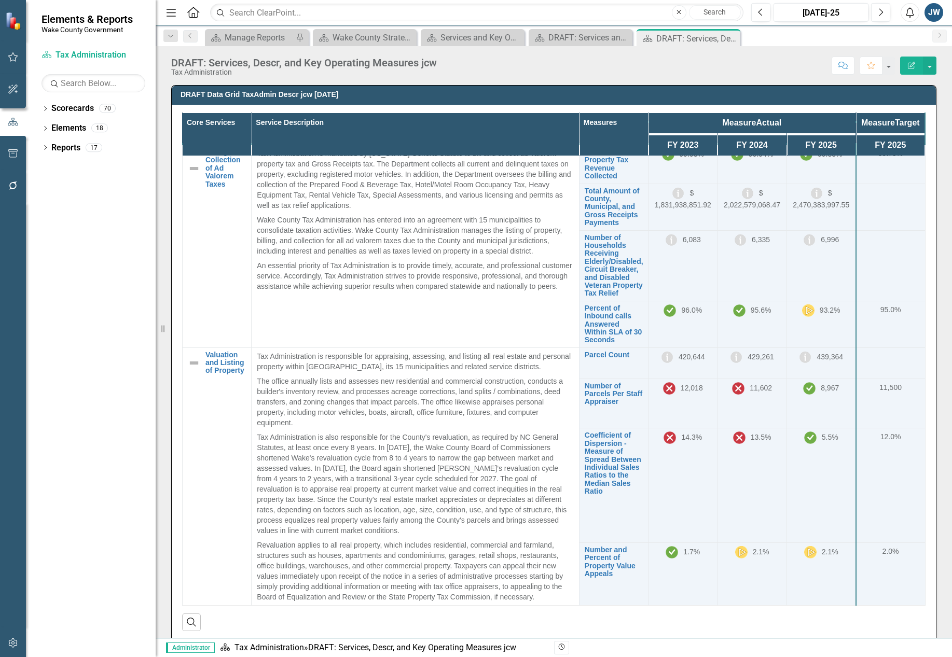
scroll to position [381, 0]
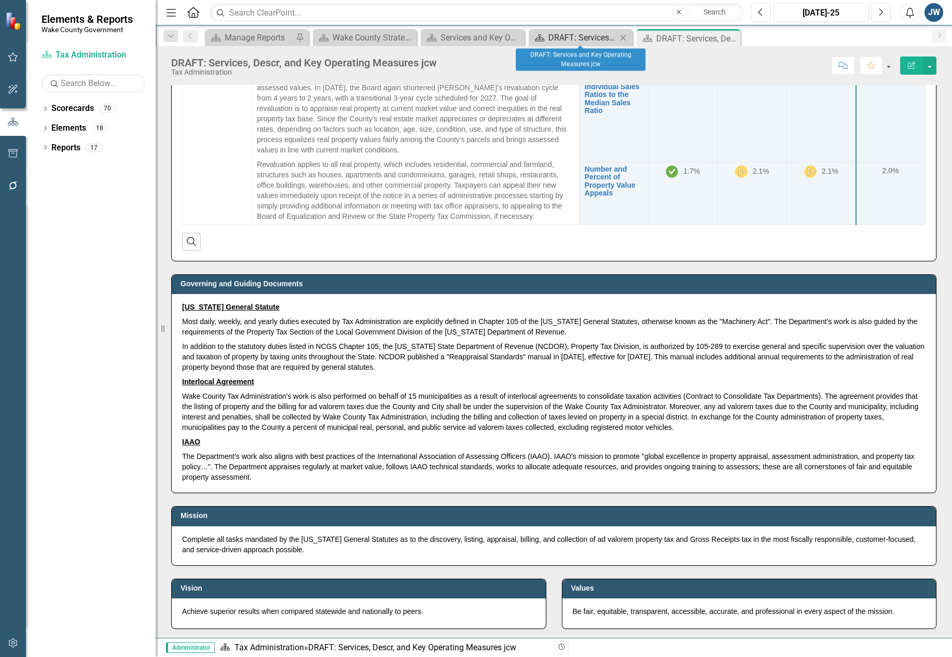
click at [571, 36] on div "DRAFT: Services and Key Operating Measures jcw" at bounding box center [582, 37] width 68 height 13
